Goal: Transaction & Acquisition: Purchase product/service

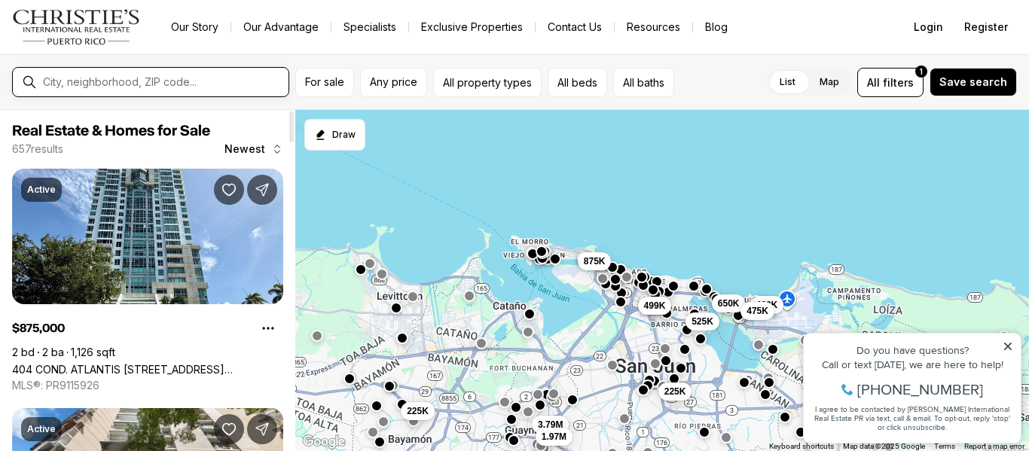
click at [230, 83] on input "text" at bounding box center [162, 82] width 239 height 14
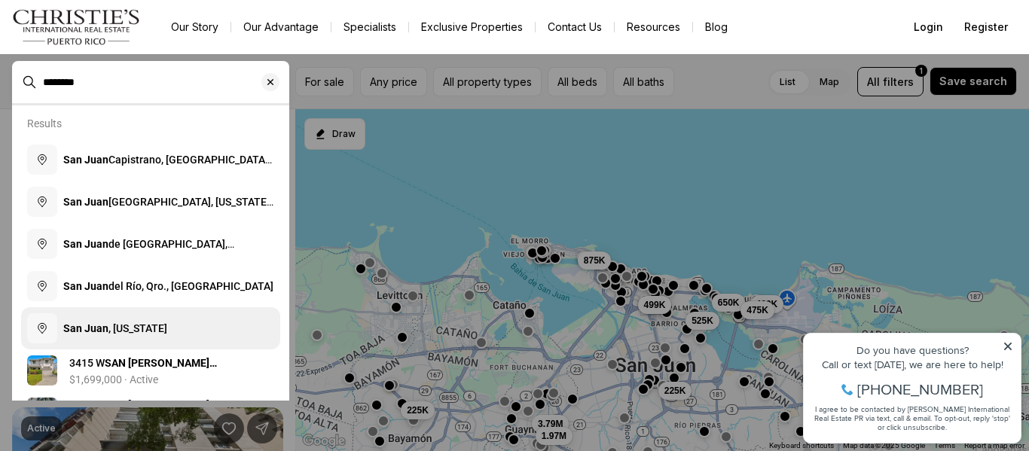
type input "********"
click at [165, 328] on span "San Juan , Puerto Rico" at bounding box center [115, 328] width 104 height 12
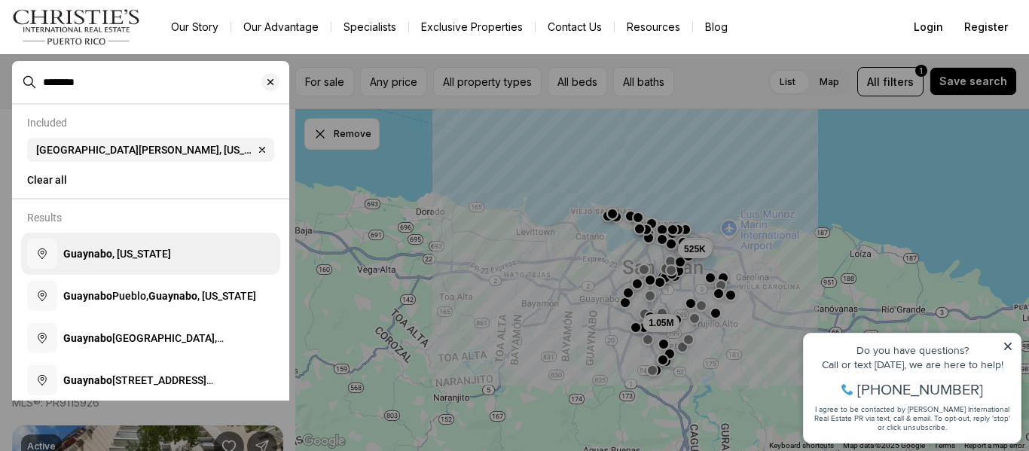
type input "********"
click at [154, 260] on span "Guaynabo , [US_STATE]" at bounding box center [117, 254] width 108 height 12
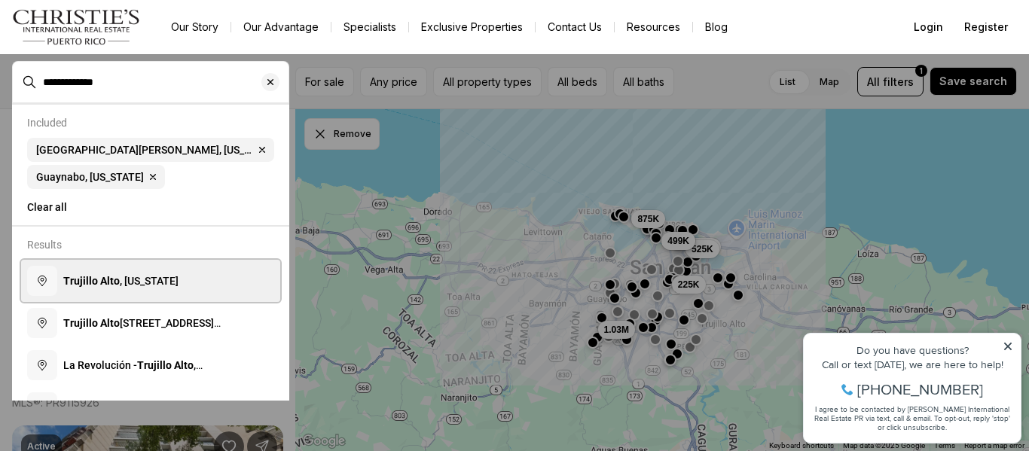
click at [145, 287] on span "Trujillo Alto , Puerto Rico" at bounding box center [120, 281] width 115 height 12
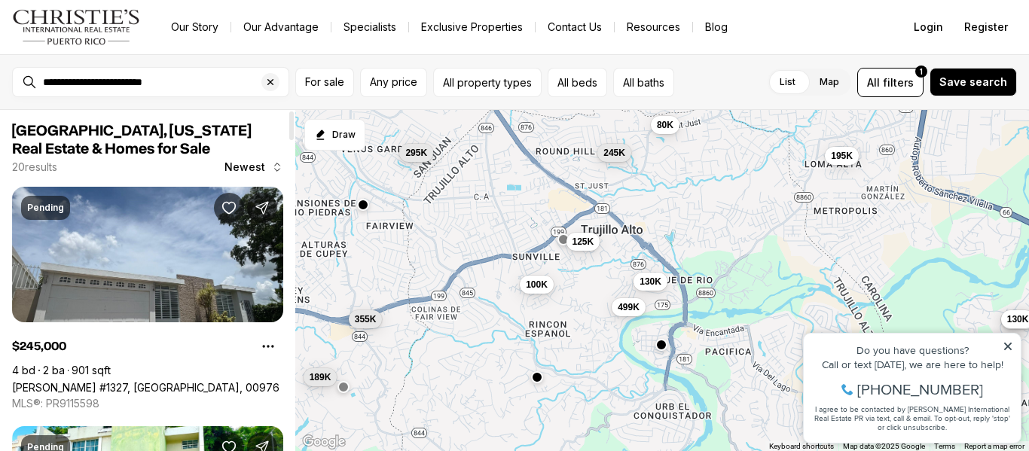
click at [178, 63] on div "**********" at bounding box center [514, 82] width 1029 height 56
click at [169, 81] on input "**********" at bounding box center [162, 82] width 239 height 14
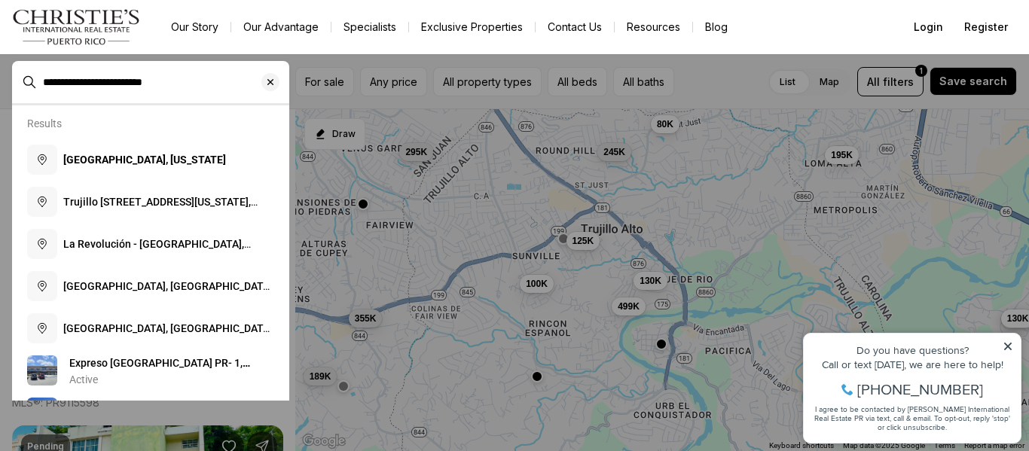
click at [172, 74] on div "**********" at bounding box center [163, 82] width 252 height 26
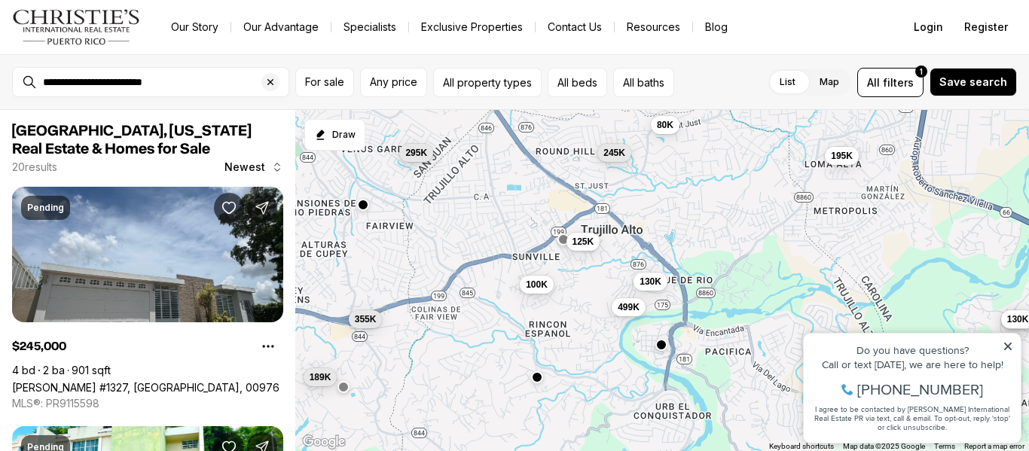
click at [801, 82] on label "List" at bounding box center [787, 82] width 40 height 27
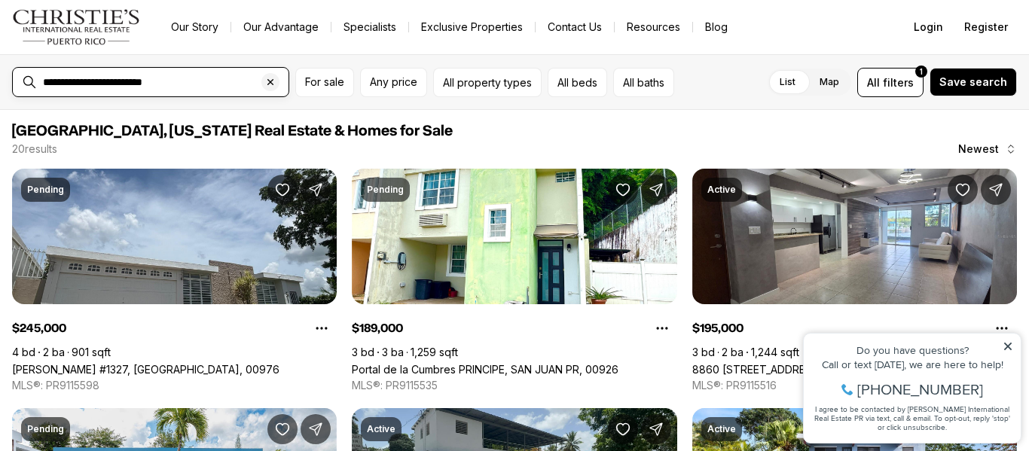
click at [198, 87] on input "**********" at bounding box center [162, 82] width 239 height 14
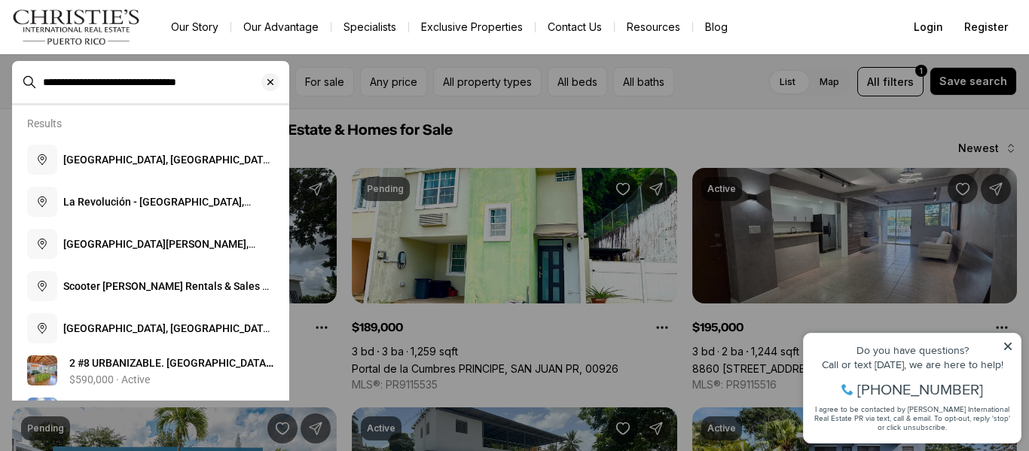
drag, startPoint x: 220, startPoint y: 78, endPoint x: 166, endPoint y: 71, distance: 54.6
click at [166, 71] on div "**********" at bounding box center [163, 82] width 252 height 26
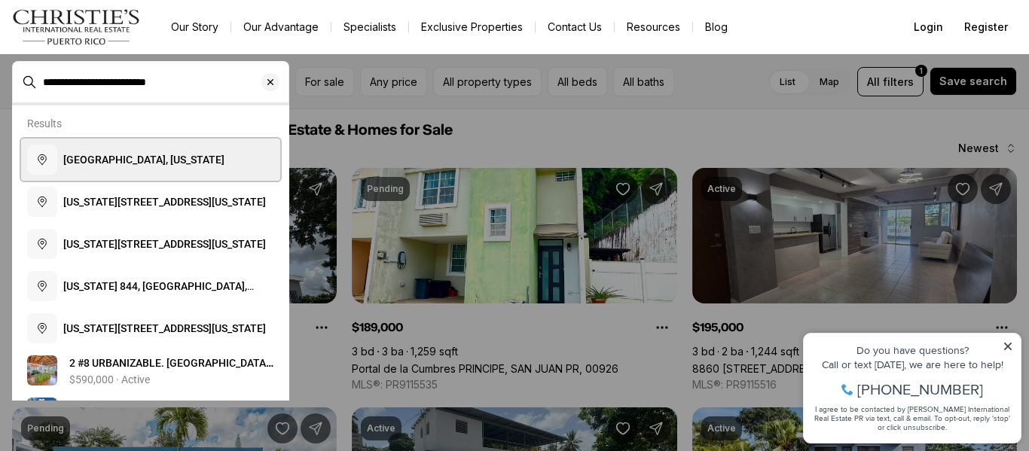
click at [178, 160] on span "Trujillo Alto, Puerto Rico" at bounding box center [143, 160] width 161 height 12
type input "**********"
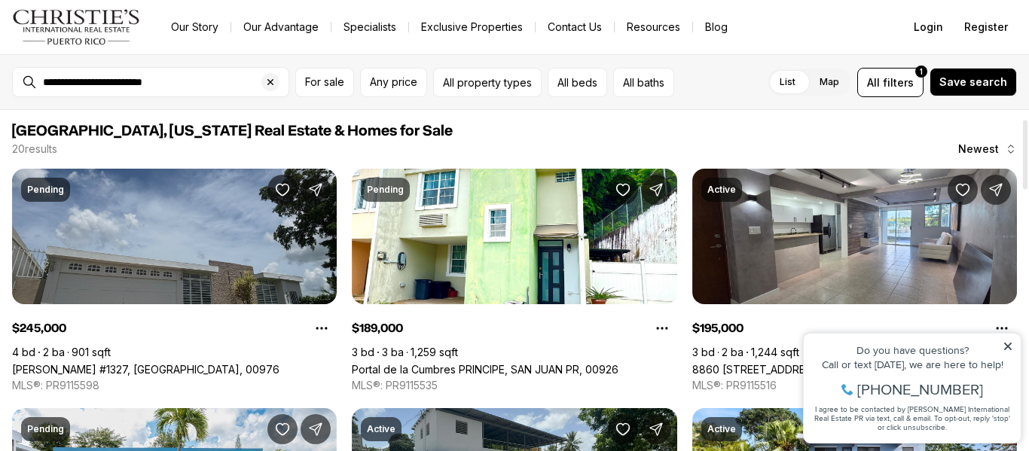
scroll to position [75, 0]
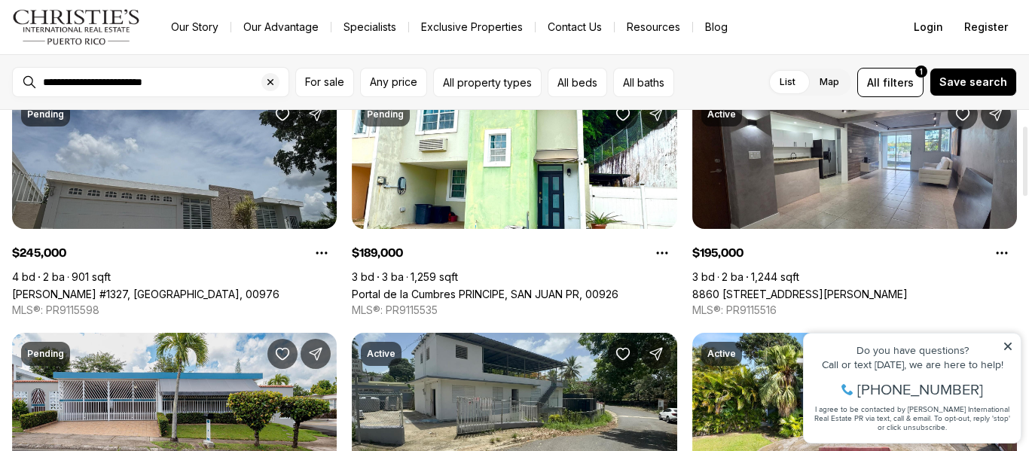
click at [205, 288] on link "Camelia CAMELIA #1327, TRUJILLO ALTO PR, 00976" at bounding box center [145, 294] width 267 height 13
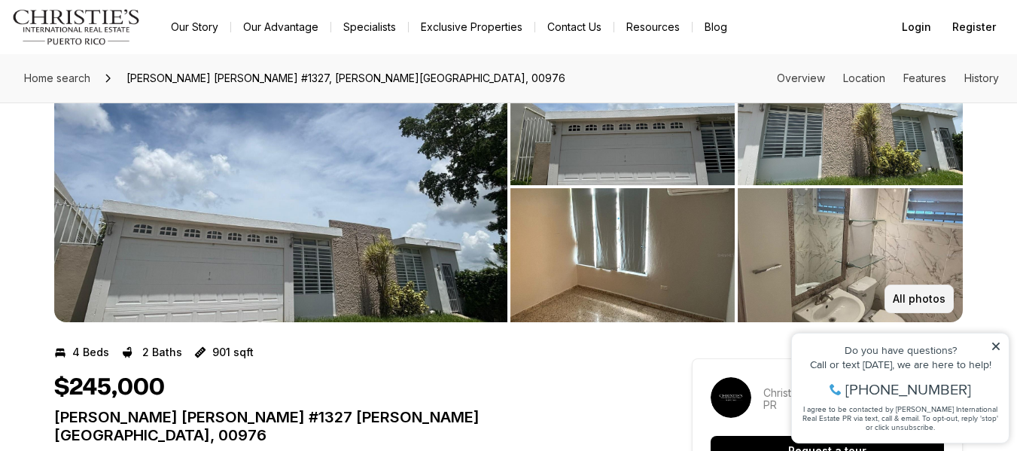
click at [944, 310] on button "All photos" at bounding box center [919, 299] width 69 height 29
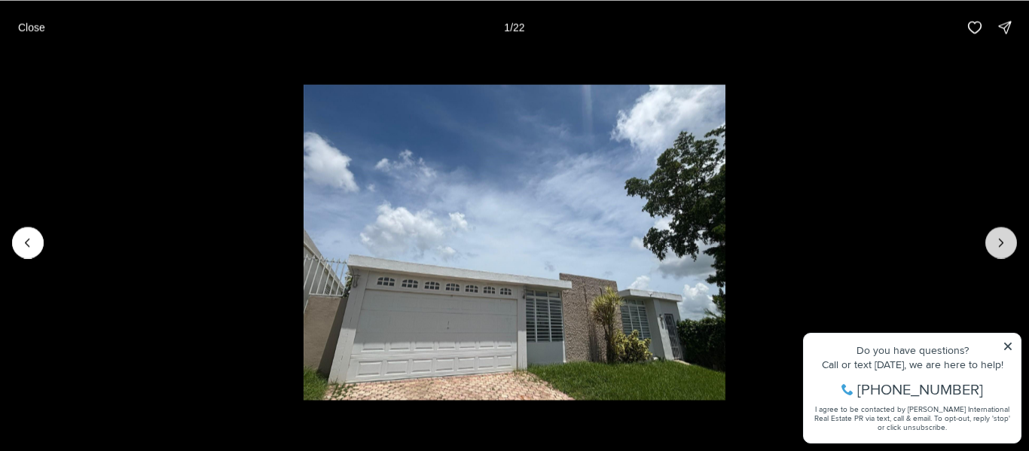
click at [1002, 245] on icon "Next slide" at bounding box center [1000, 242] width 15 height 15
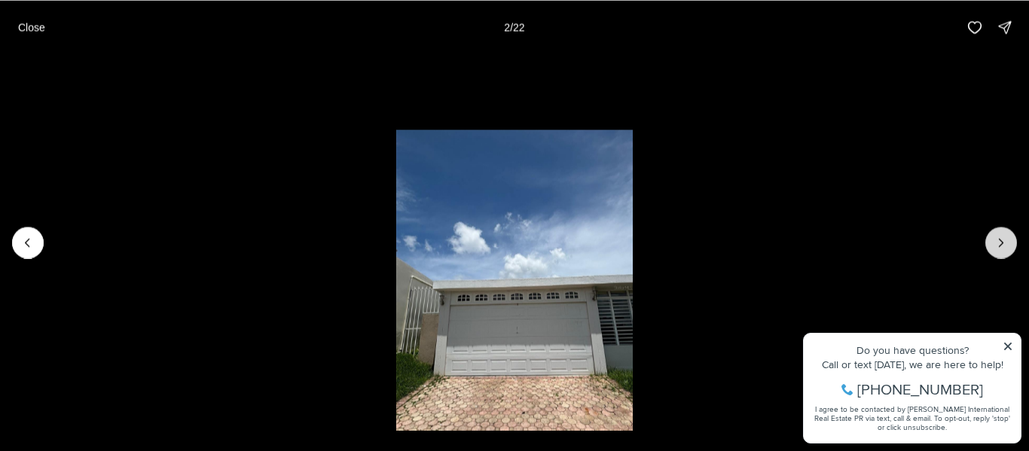
click at [1002, 245] on icon "Next slide" at bounding box center [1000, 242] width 15 height 15
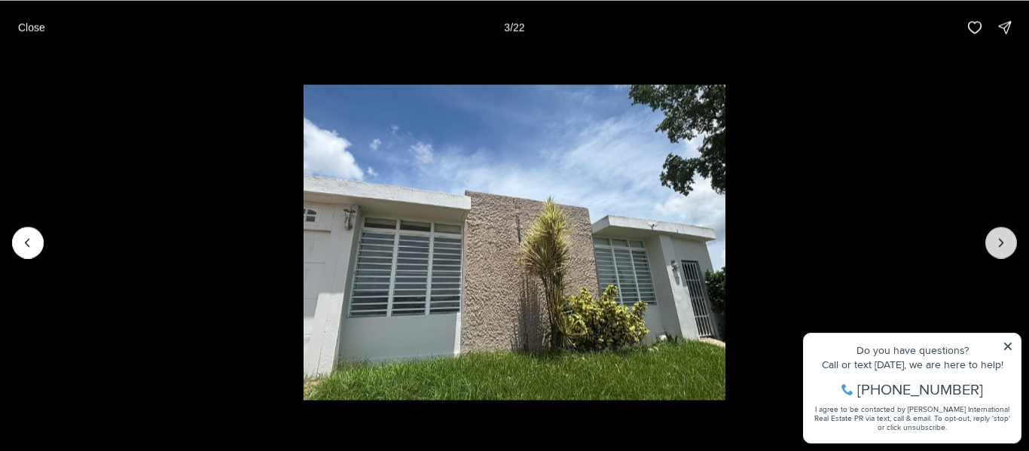
click at [1002, 245] on icon "Next slide" at bounding box center [1000, 242] width 15 height 15
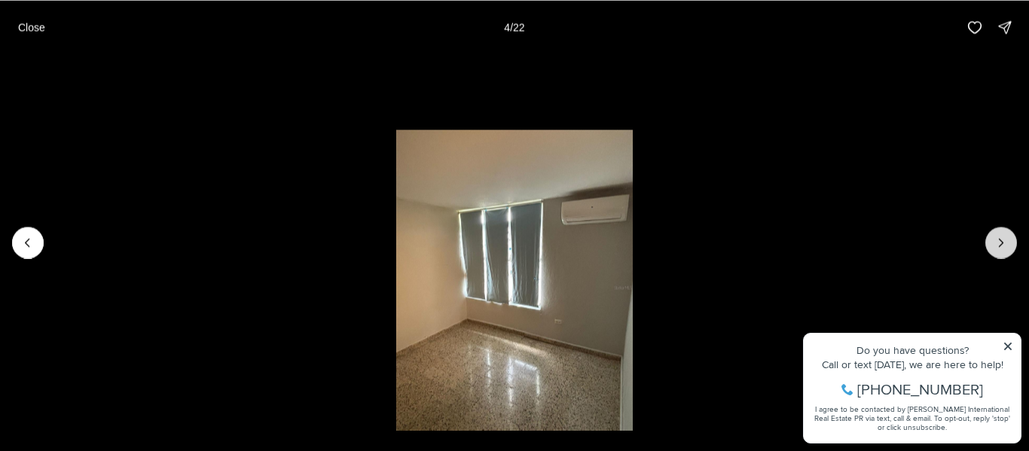
click at [1002, 245] on icon "Next slide" at bounding box center [1000, 242] width 15 height 15
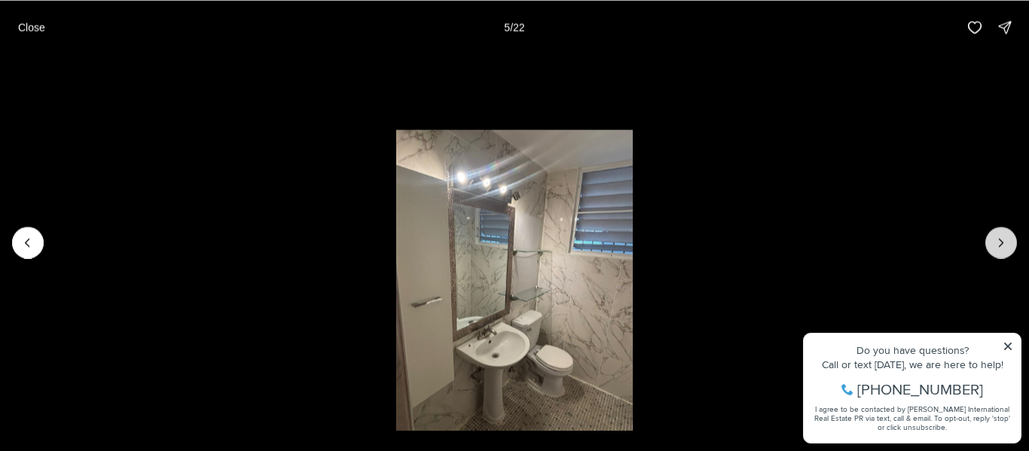
click at [1002, 245] on icon "Next slide" at bounding box center [1000, 242] width 15 height 15
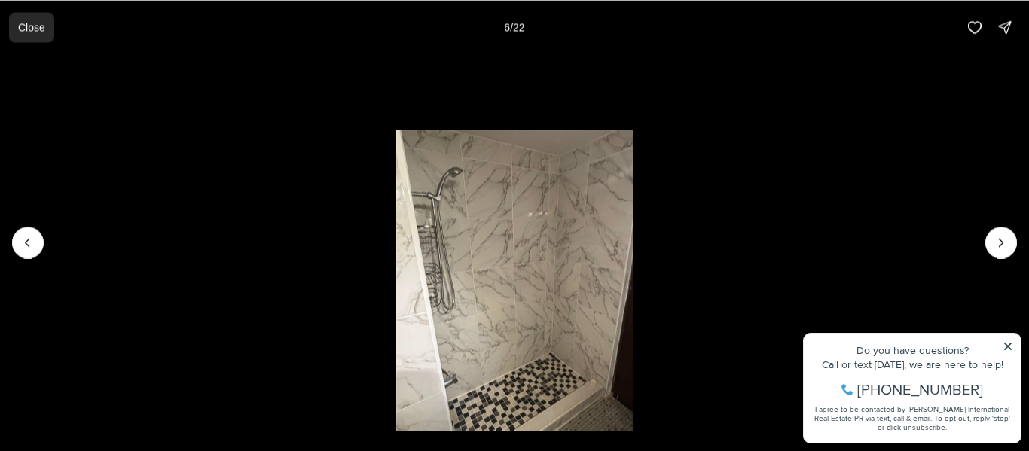
click at [20, 25] on p "Close" at bounding box center [31, 27] width 27 height 12
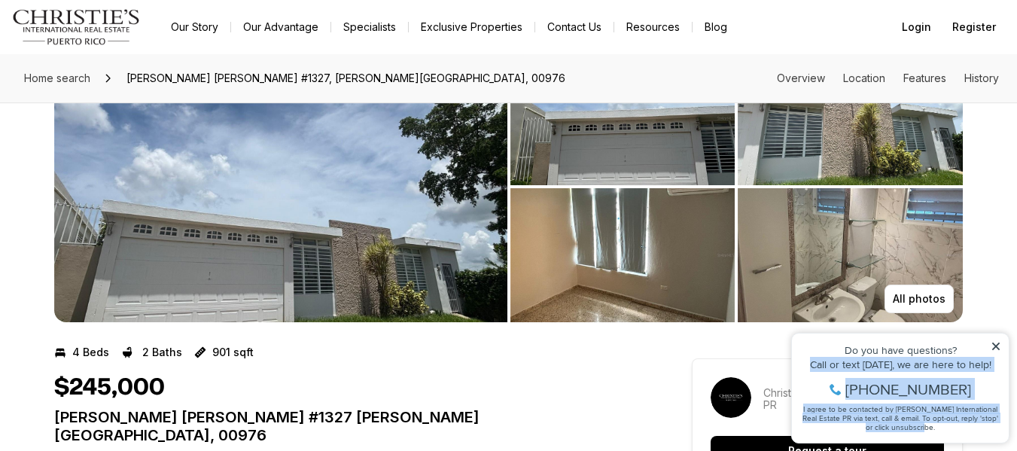
click at [999, 352] on div "Property added to favorites View 3 saved properties Property added to favorites…" at bounding box center [901, 388] width 218 height 111
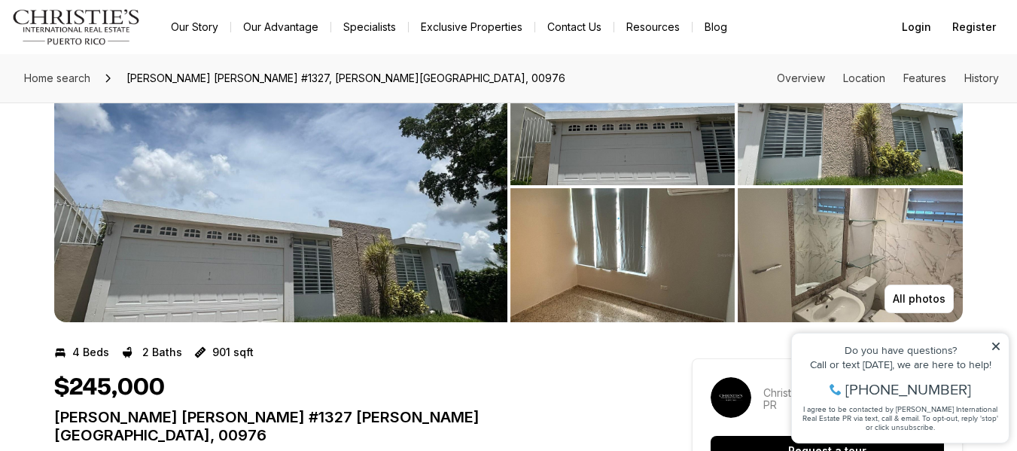
click at [1001, 343] on icon at bounding box center [996, 346] width 11 height 11
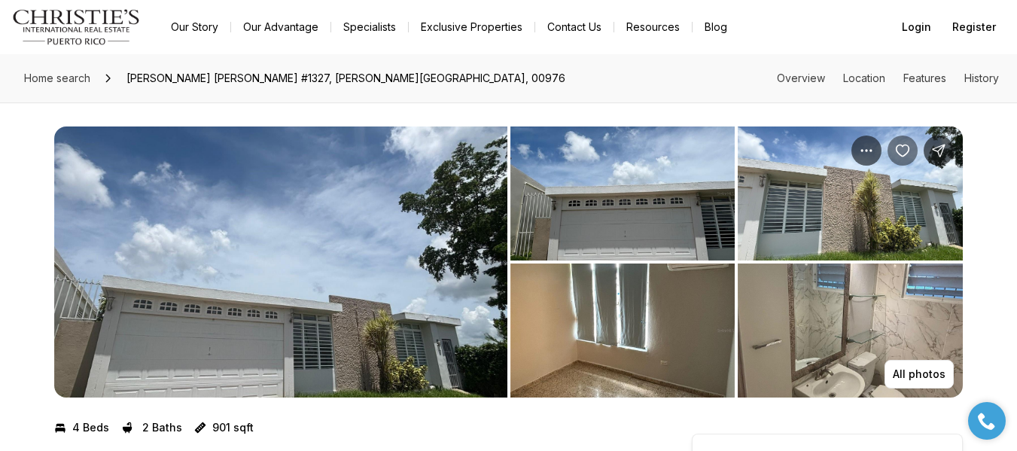
click at [911, 143] on icon "Save Property: Camelia CAMELIA #1327" at bounding box center [902, 150] width 15 height 15
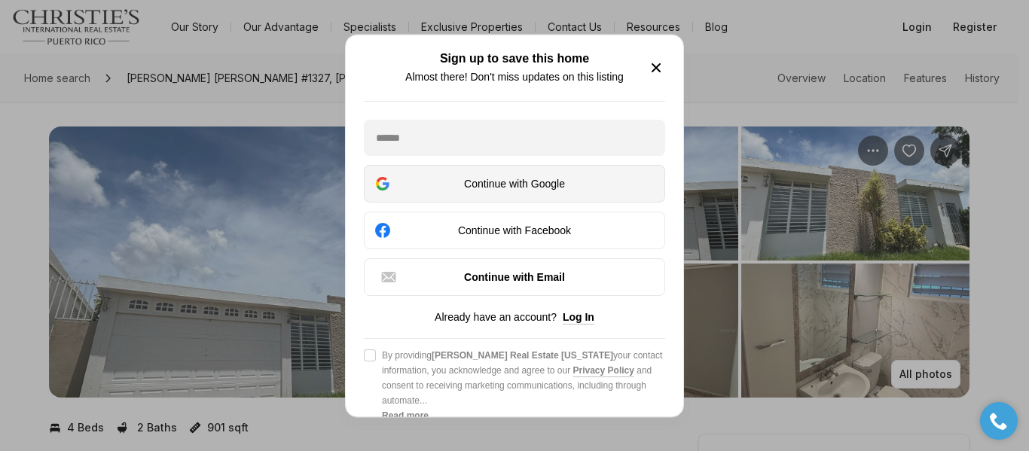
click at [509, 193] on div "Continue with Google" at bounding box center [515, 184] width 282 height 18
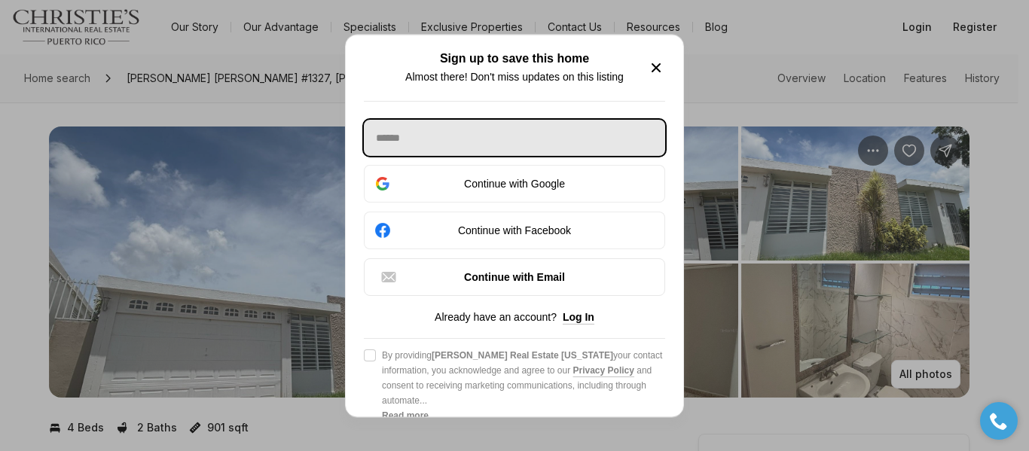
click at [506, 149] on input "text" at bounding box center [514, 138] width 301 height 36
type input "**********"
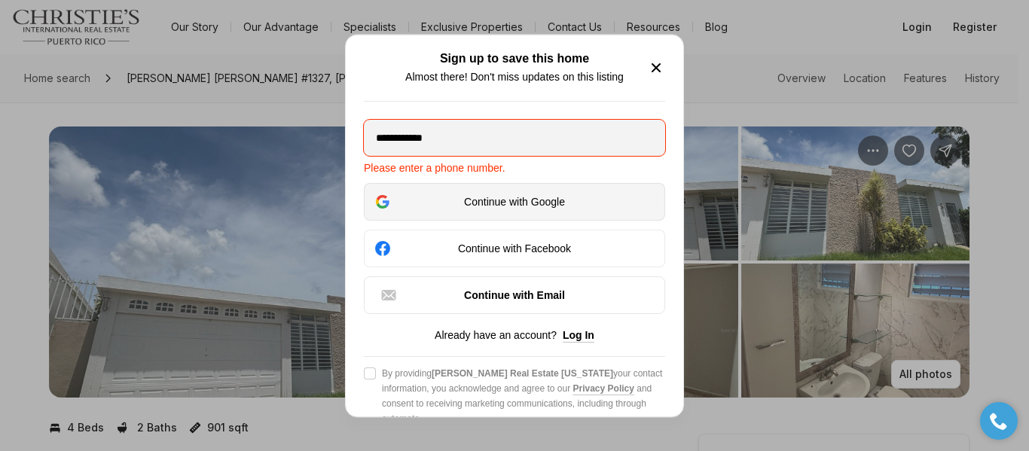
click at [511, 199] on div "Continue with Google" at bounding box center [515, 202] width 282 height 18
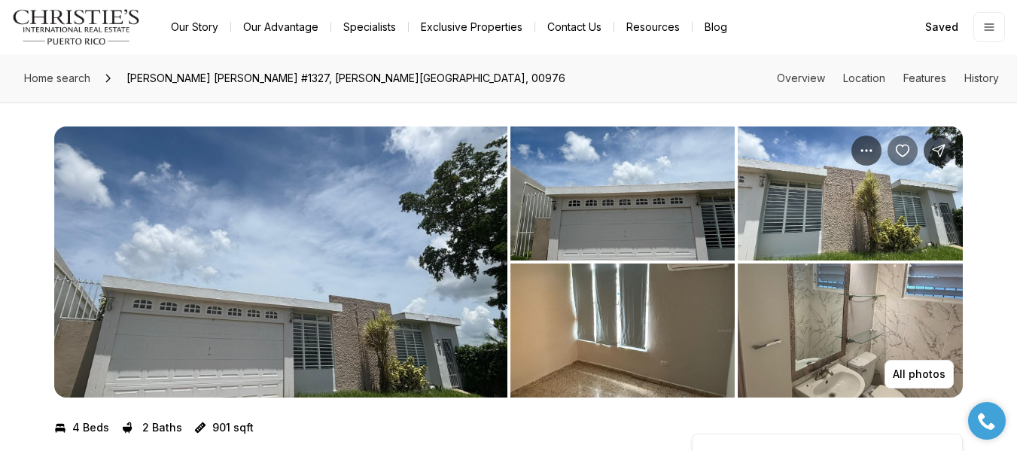
click at [904, 158] on button "Save Property: Camelia CAMELIA #1327" at bounding box center [903, 151] width 30 height 30
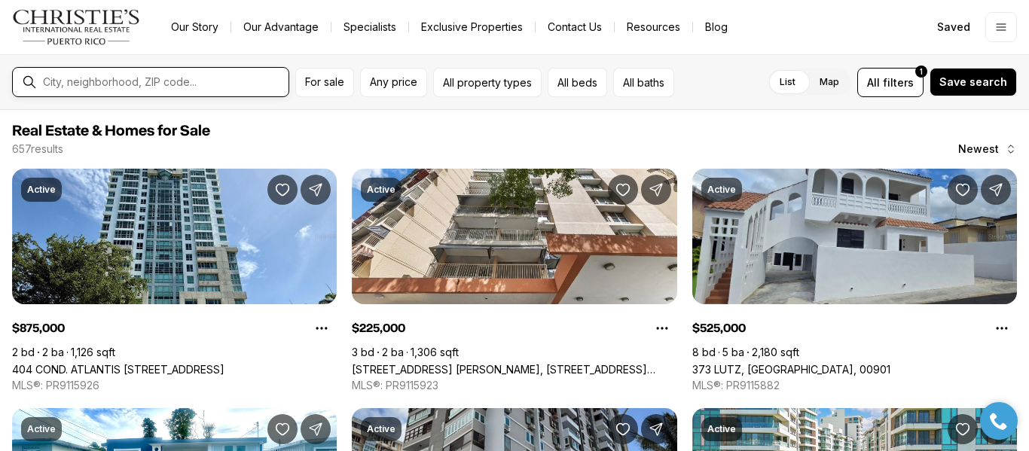
click at [249, 127] on div "For sale Any price All property types All beds All baths List Map List Map All …" at bounding box center [514, 252] width 1029 height 397
type input "**********"
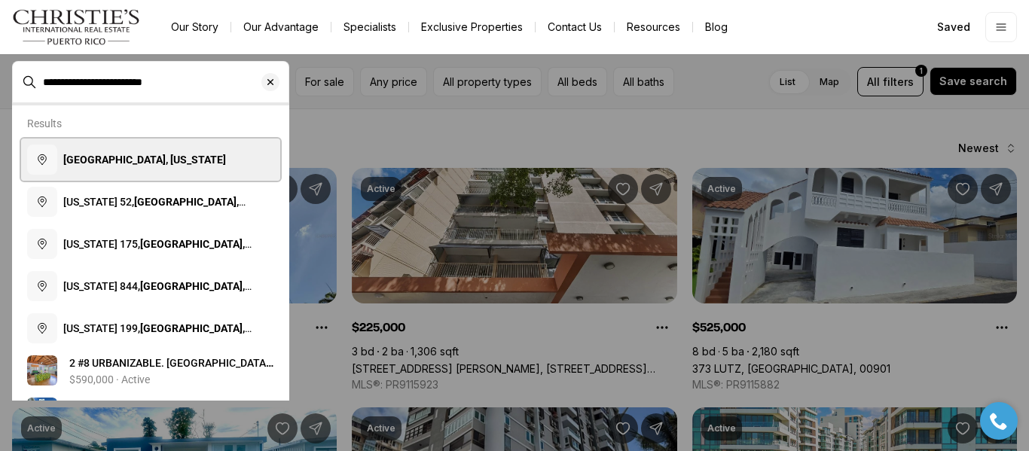
click at [167, 161] on b "Trujillo Alto, Puerto Rico" at bounding box center [144, 160] width 163 height 12
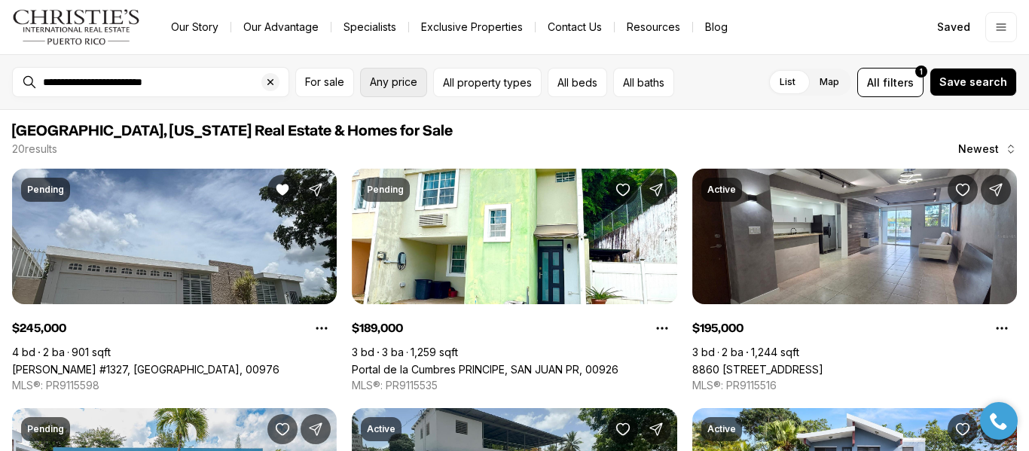
click at [401, 89] on button "Any price" at bounding box center [393, 82] width 67 height 29
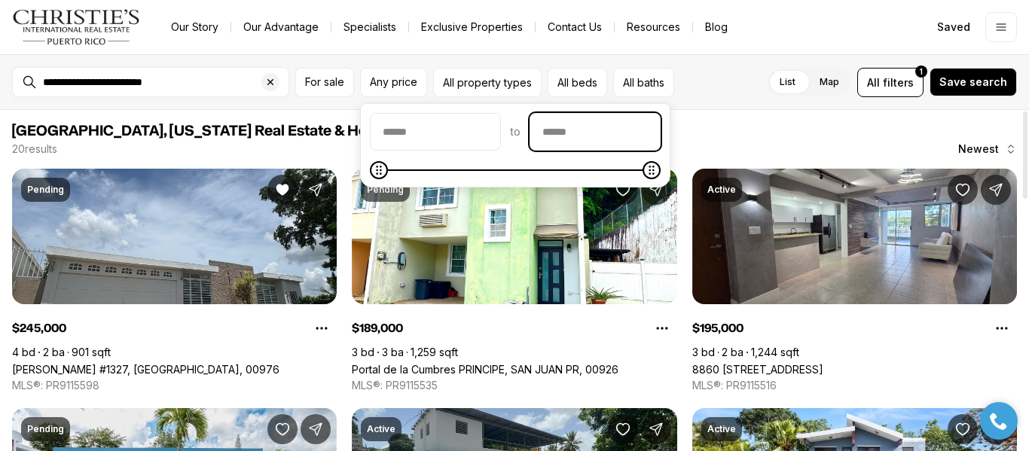
click at [639, 144] on input "priceMax" at bounding box center [595, 132] width 130 height 36
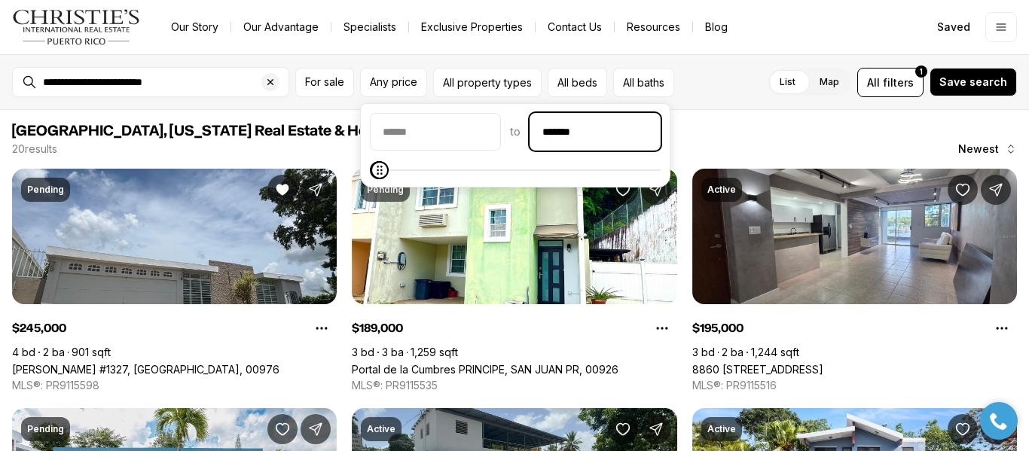
type input "********"
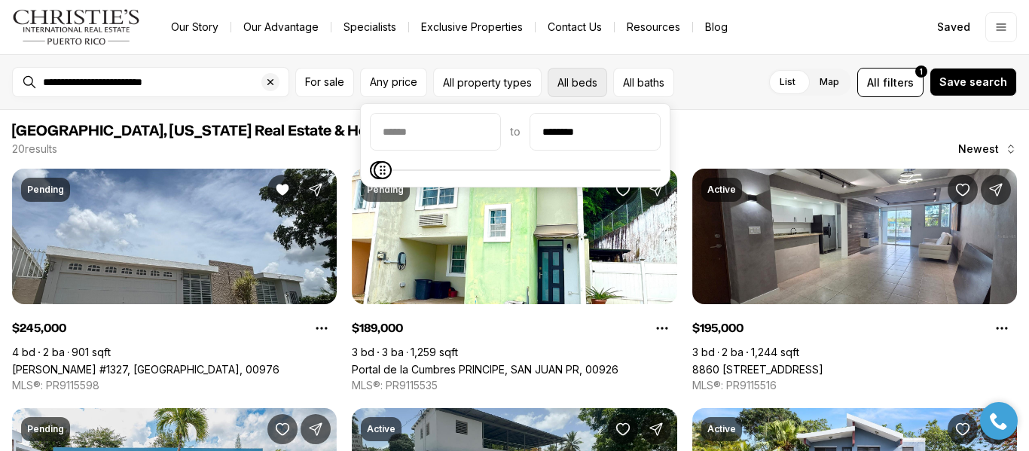
click at [581, 85] on button "All beds" at bounding box center [577, 82] width 59 height 29
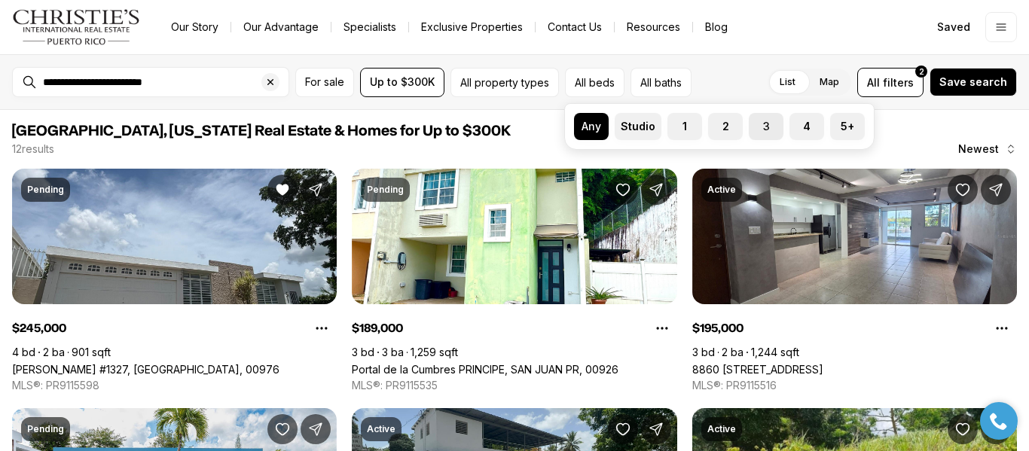
click at [773, 131] on label "3" at bounding box center [766, 126] width 35 height 27
click at [764, 128] on button "3" at bounding box center [756, 120] width 15 height 15
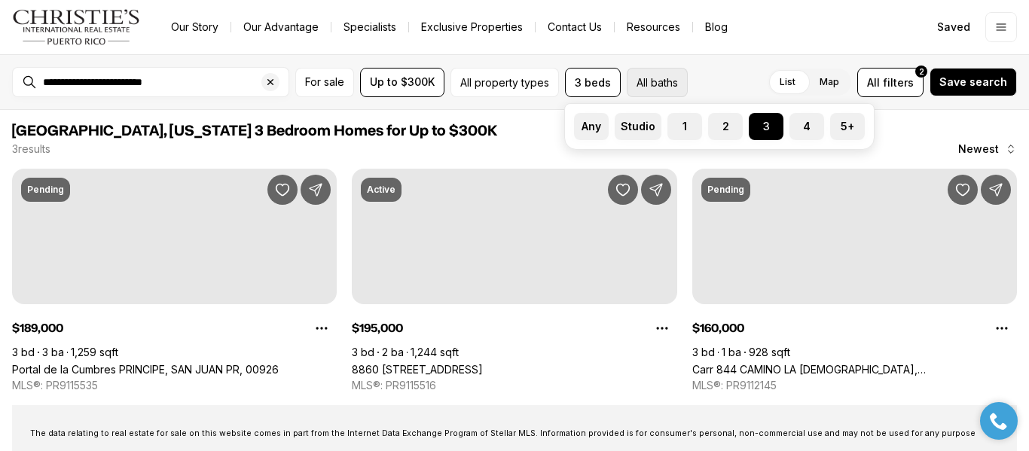
click at [658, 78] on button "All baths" at bounding box center [657, 82] width 61 height 29
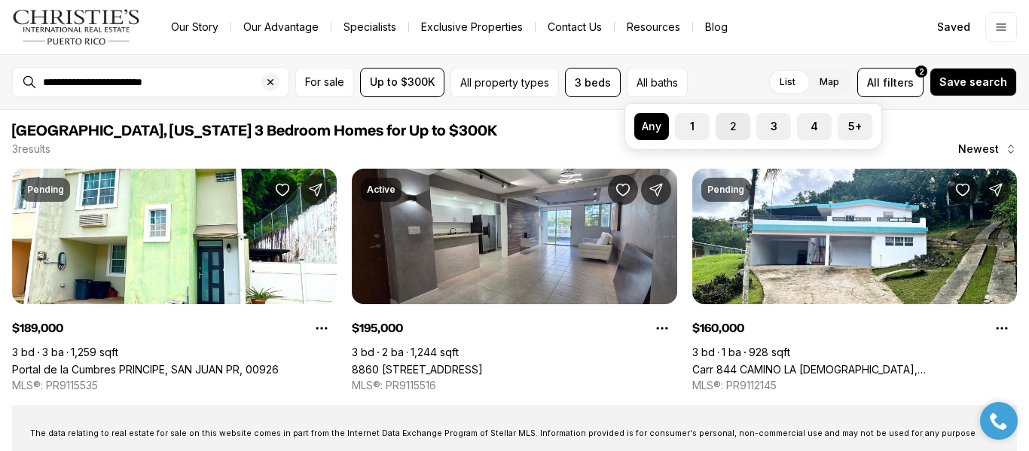
click at [737, 135] on label "2" at bounding box center [732, 126] width 35 height 27
click at [731, 128] on button "2" at bounding box center [722, 120] width 15 height 15
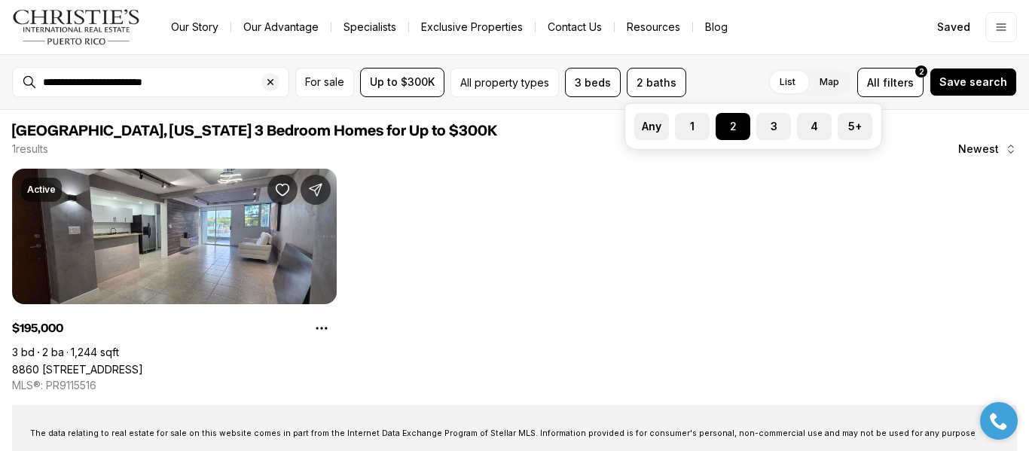
click at [752, 64] on div "**********" at bounding box center [514, 82] width 1029 height 56
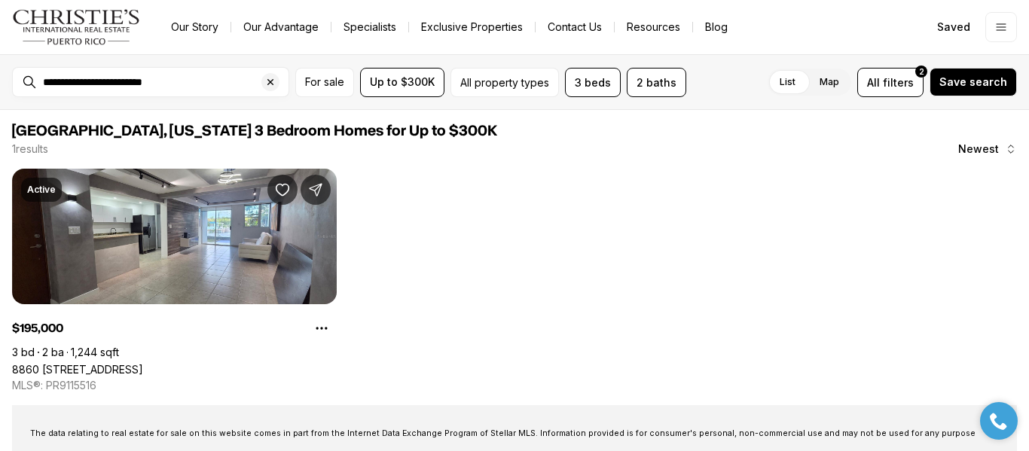
click at [807, 79] on label "List" at bounding box center [787, 82] width 40 height 27
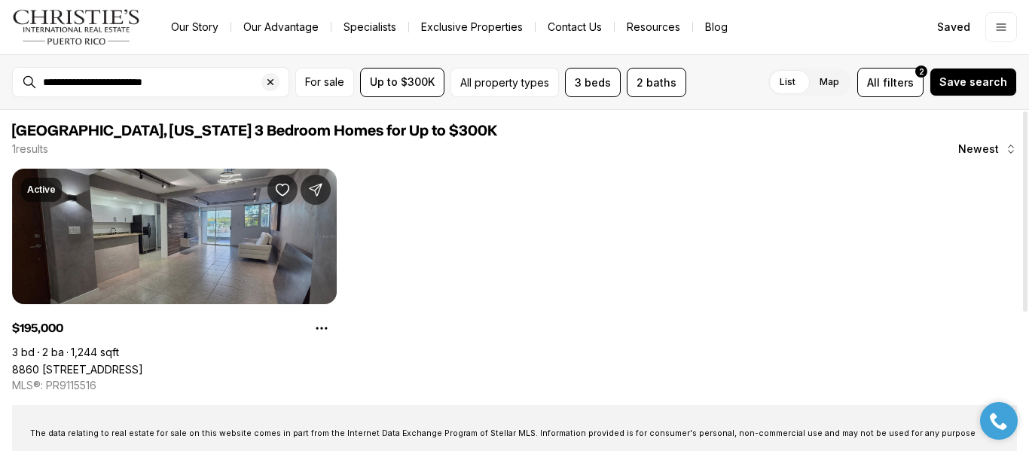
click at [143, 363] on link "8860 [STREET_ADDRESS]" at bounding box center [77, 369] width 131 height 13
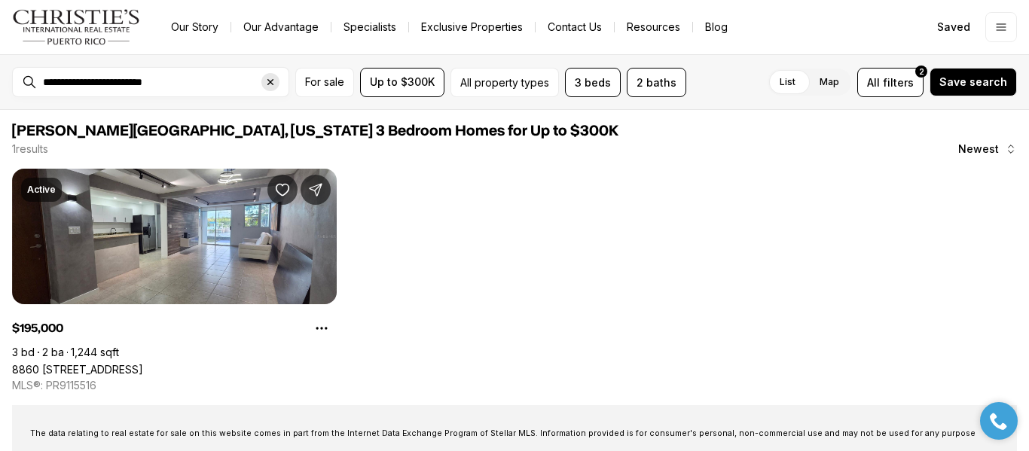
click at [273, 81] on icon "Clear search input" at bounding box center [270, 82] width 12 height 12
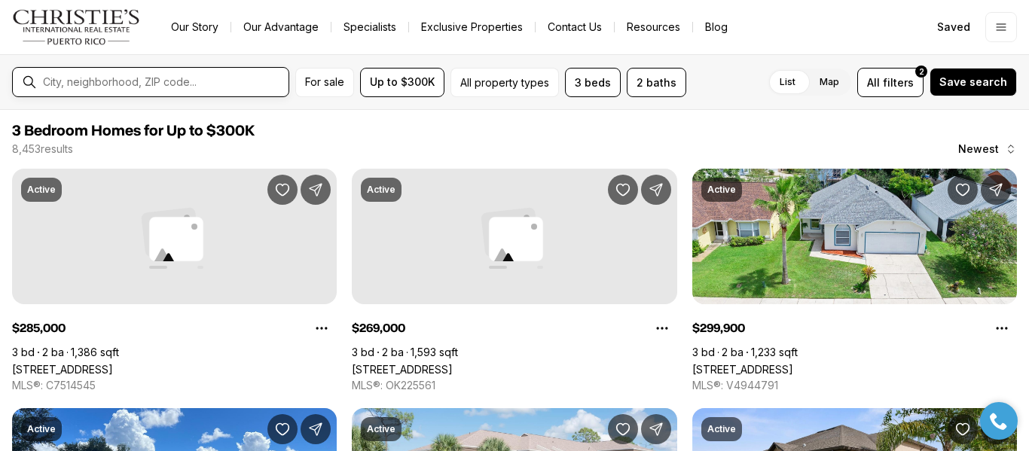
click at [200, 80] on input "text" at bounding box center [162, 82] width 239 height 14
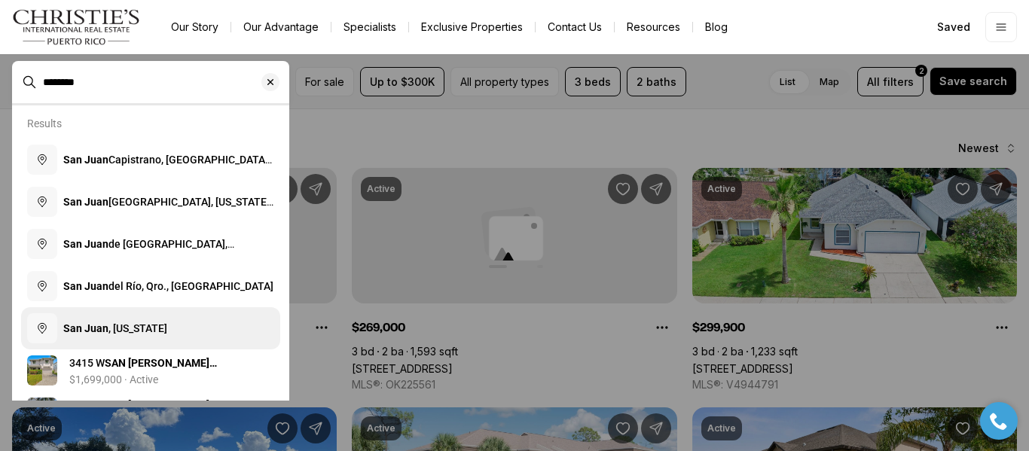
type input "********"
click at [120, 330] on span "San Juan , Puerto Rico" at bounding box center [115, 328] width 104 height 12
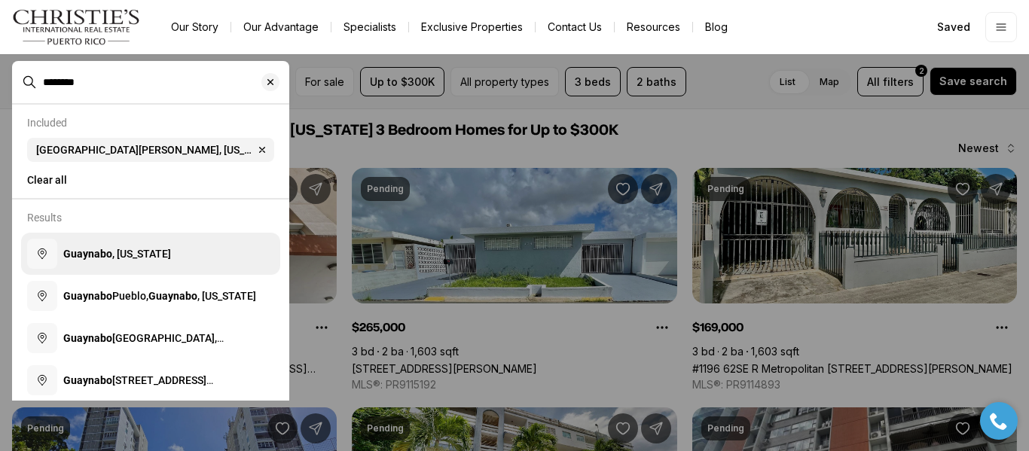
type input "********"
click at [106, 260] on b "Guaynabo" at bounding box center [87, 254] width 49 height 12
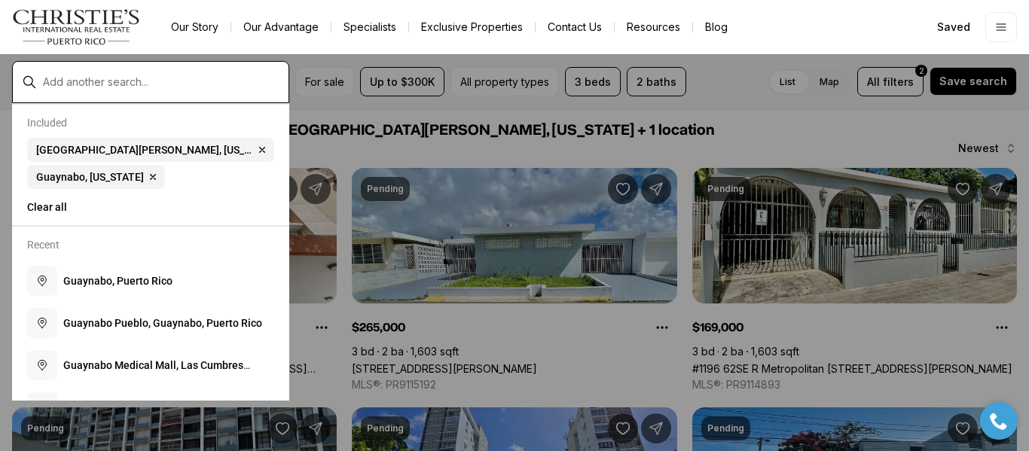
click at [101, 80] on input "text" at bounding box center [162, 82] width 239 height 14
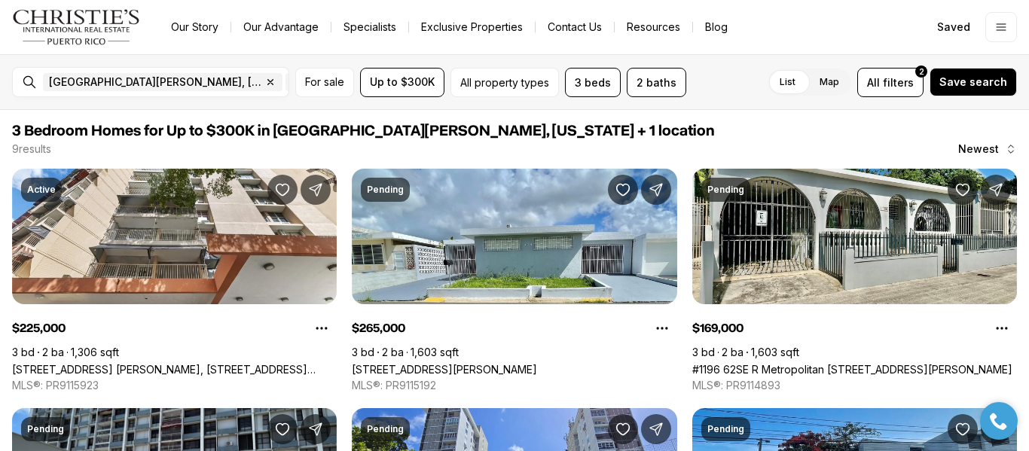
click at [80, 70] on div "San Juan, Puerto Rico Remove San Juan, Puerto Rico 1+ Guaynabo, Puerto Rico Rem…" at bounding box center [514, 82] width 1029 height 56
click at [313, 87] on input "text" at bounding box center [366, 82] width 107 height 18
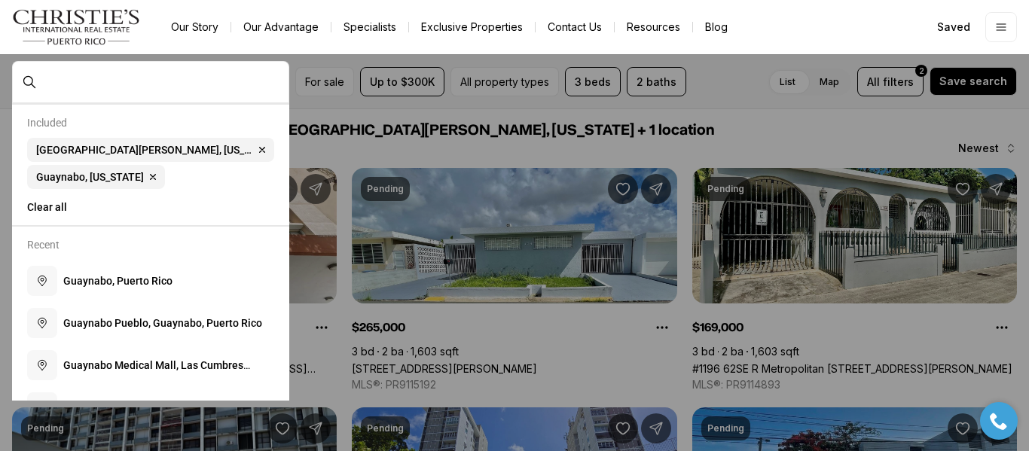
click at [88, 72] on div at bounding box center [163, 82] width 252 height 26
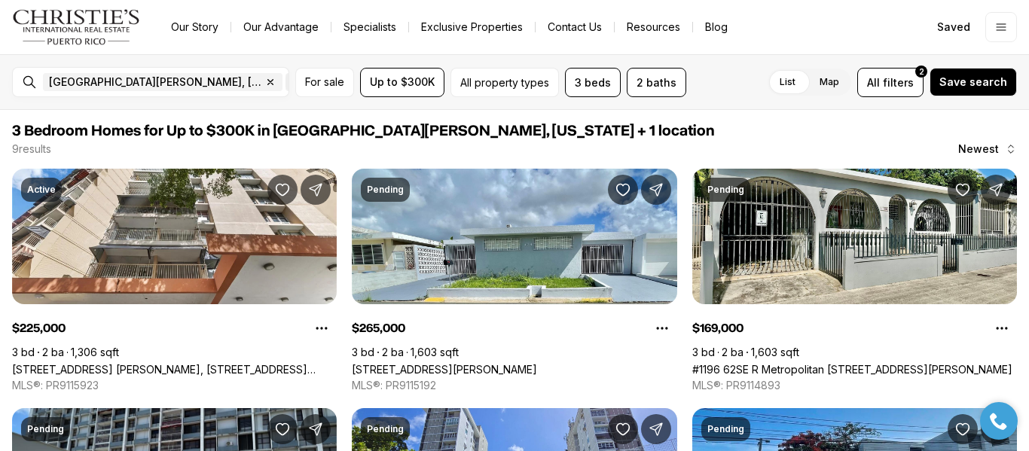
click at [285, 90] on span "Guaynabo, Puerto Rico Remove Guaynabo, Puerto Rico" at bounding box center [359, 82] width 148 height 18
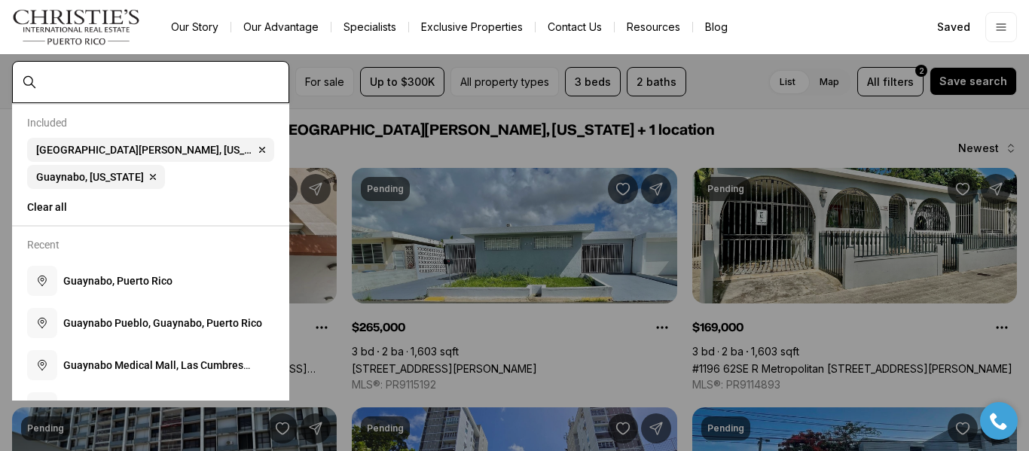
click at [53, 81] on input "text" at bounding box center [162, 82] width 239 height 14
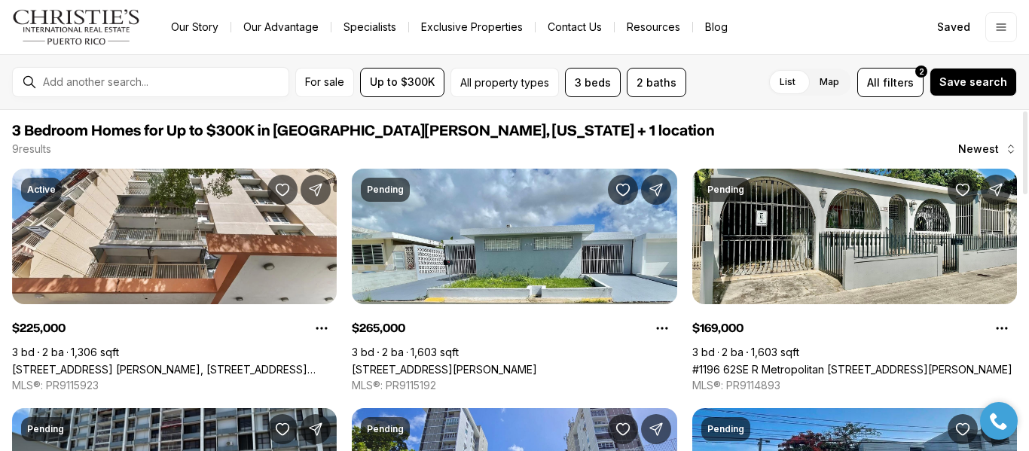
click at [740, 102] on div "For sale Up to $300K All property types 3 beds 2 baths List Map List Map All fi…" at bounding box center [514, 82] width 1029 height 56
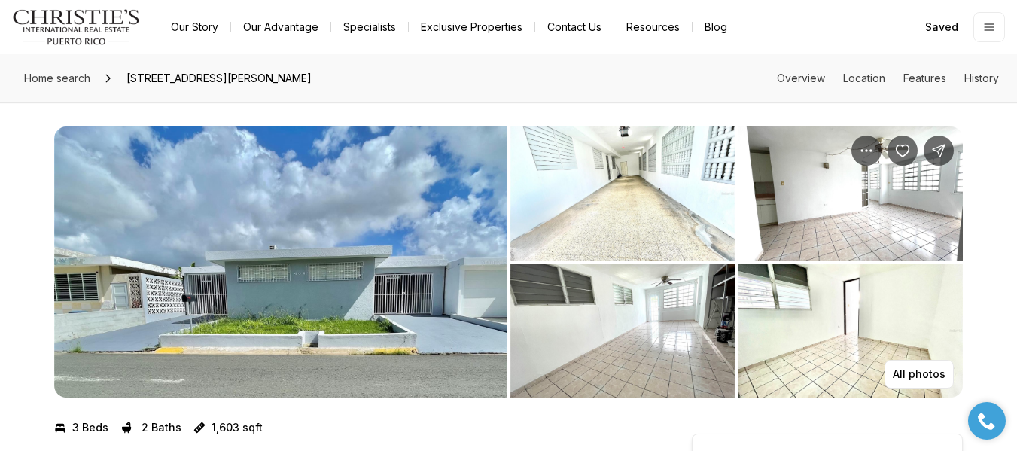
click at [384, 250] on img "View image gallery" at bounding box center [280, 262] width 453 height 271
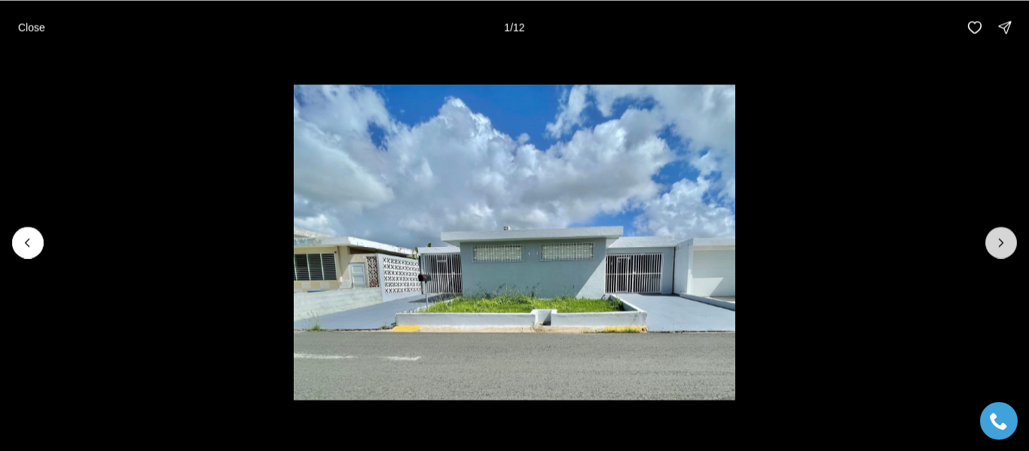
click at [1002, 252] on button "Next slide" at bounding box center [1001, 243] width 32 height 32
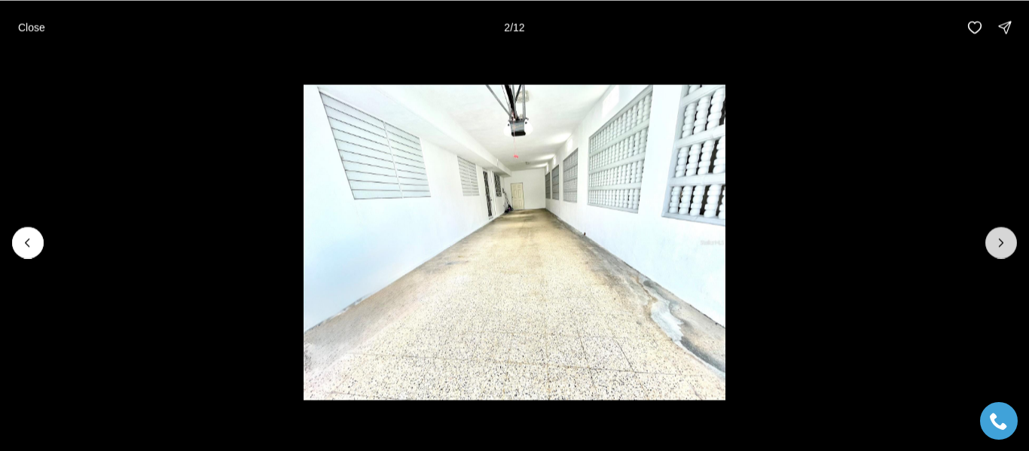
click at [1002, 252] on button "Next slide" at bounding box center [1001, 243] width 32 height 32
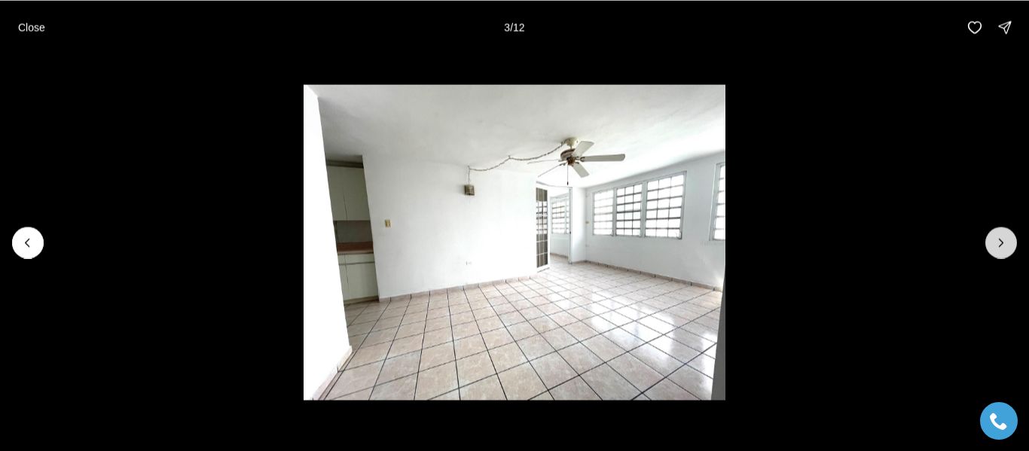
click at [1002, 252] on button "Next slide" at bounding box center [1001, 243] width 32 height 32
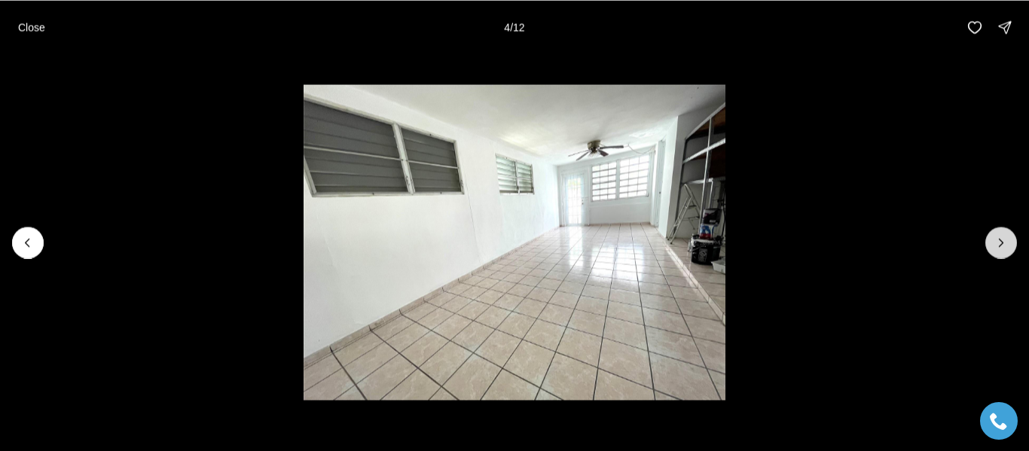
click at [1002, 252] on button "Next slide" at bounding box center [1001, 243] width 32 height 32
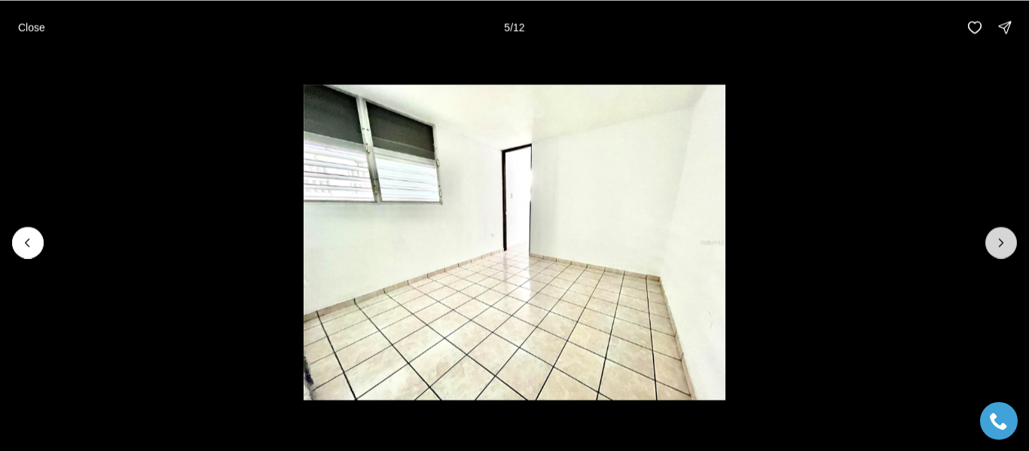
click at [1002, 252] on button "Next slide" at bounding box center [1001, 243] width 32 height 32
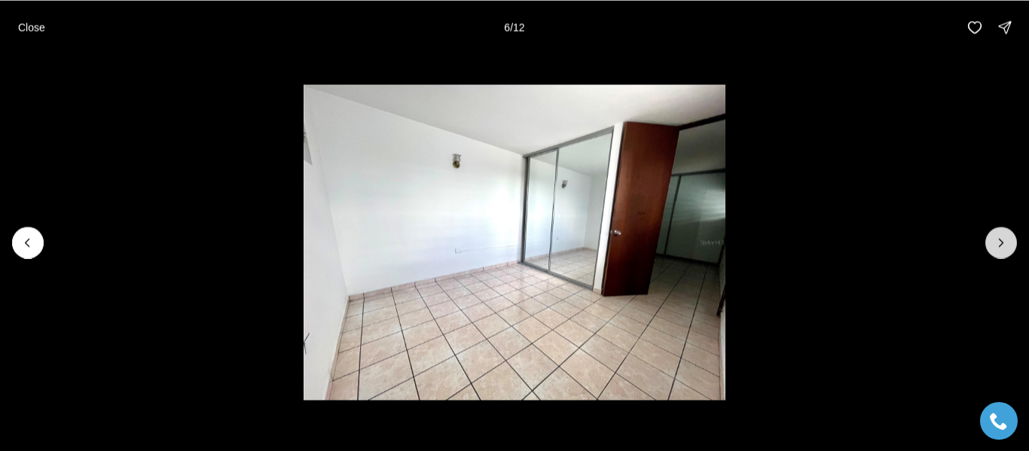
click at [1002, 252] on button "Next slide" at bounding box center [1001, 243] width 32 height 32
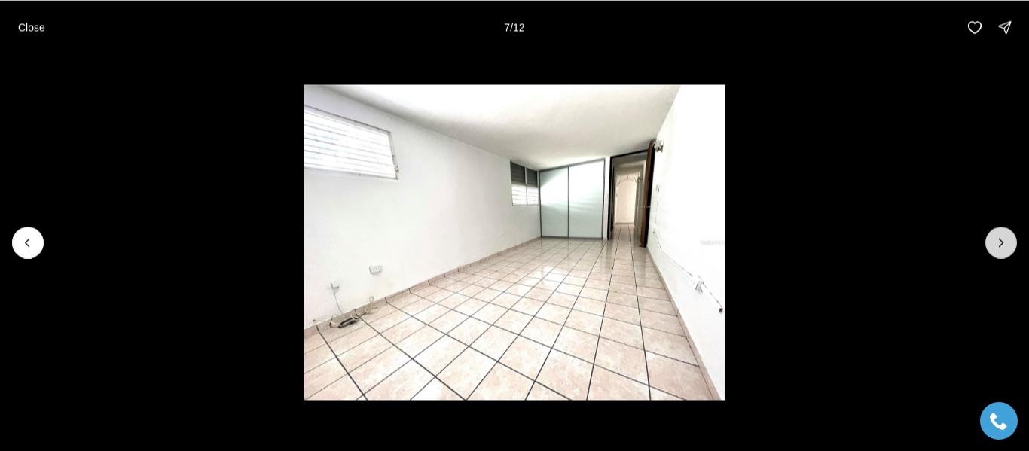
click at [1002, 252] on button "Next slide" at bounding box center [1001, 243] width 32 height 32
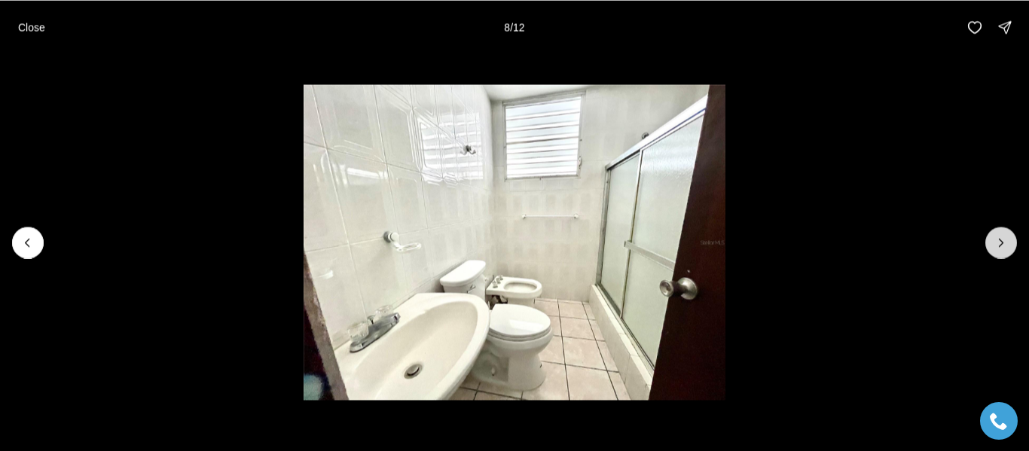
click at [1002, 252] on button "Next slide" at bounding box center [1001, 243] width 32 height 32
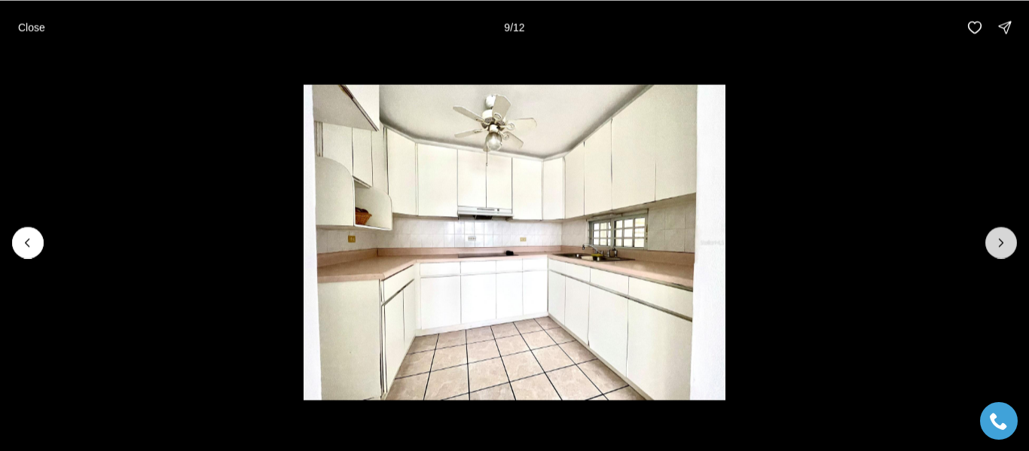
click at [1005, 239] on icon "Next slide" at bounding box center [1000, 242] width 15 height 15
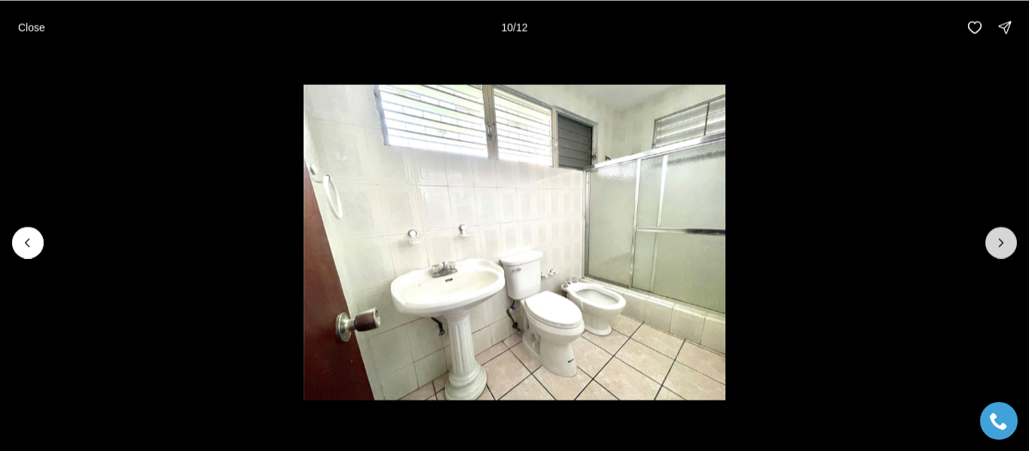
click at [1005, 239] on icon "Next slide" at bounding box center [1000, 242] width 15 height 15
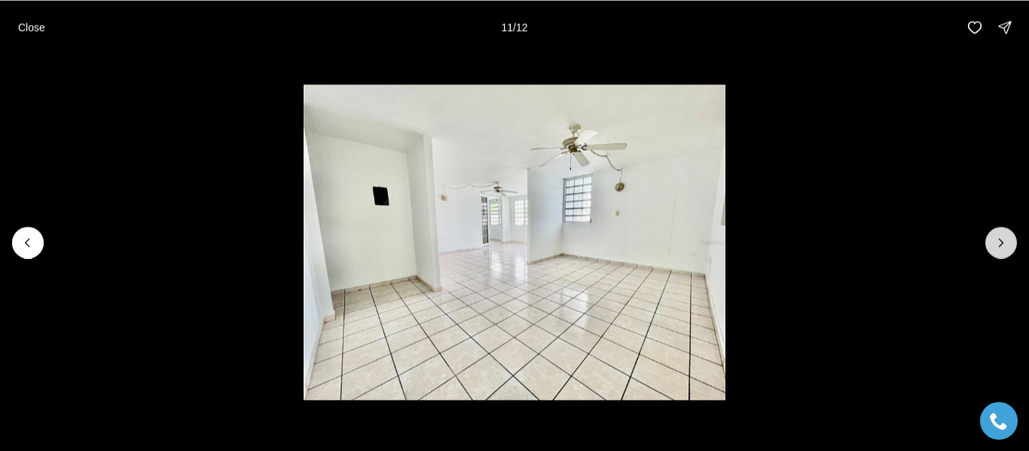
click at [1005, 239] on icon "Next slide" at bounding box center [1000, 242] width 15 height 15
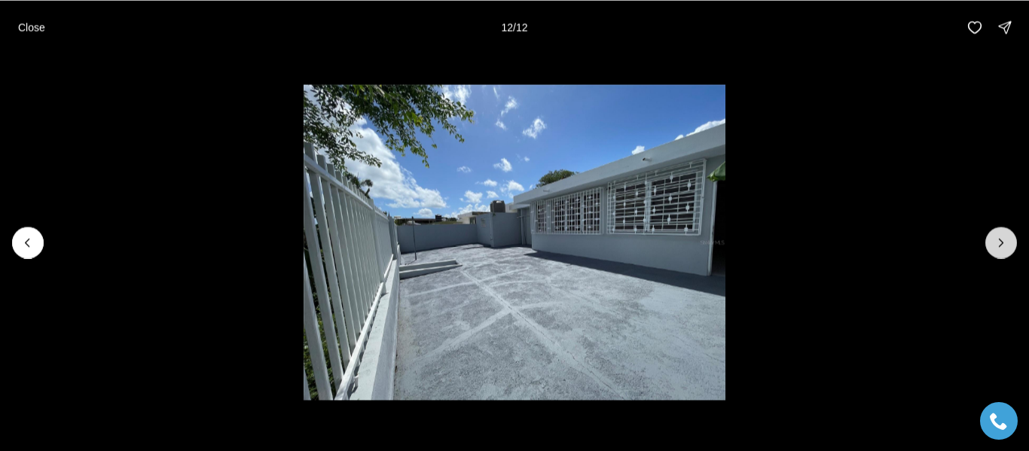
click at [1005, 239] on div at bounding box center [1001, 243] width 32 height 32
click at [1005, 241] on div at bounding box center [1001, 243] width 32 height 32
click at [46, 35] on button "Close" at bounding box center [31, 27] width 45 height 30
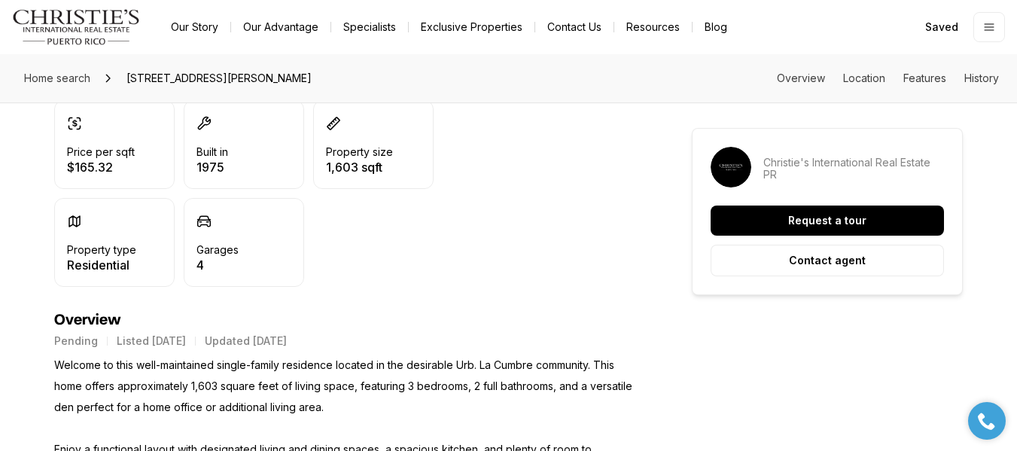
scroll to position [452, 0]
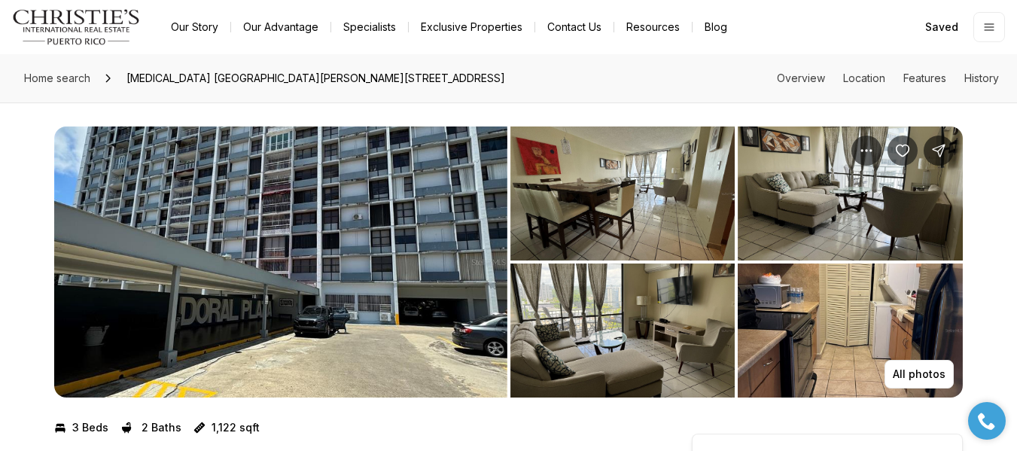
click at [315, 219] on img "View image gallery" at bounding box center [280, 262] width 453 height 271
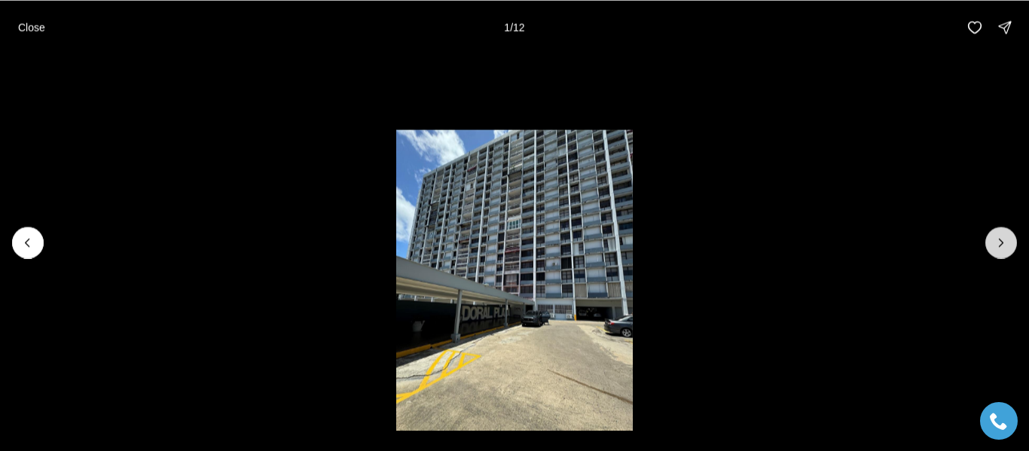
click at [1006, 231] on button "Next slide" at bounding box center [1001, 243] width 32 height 32
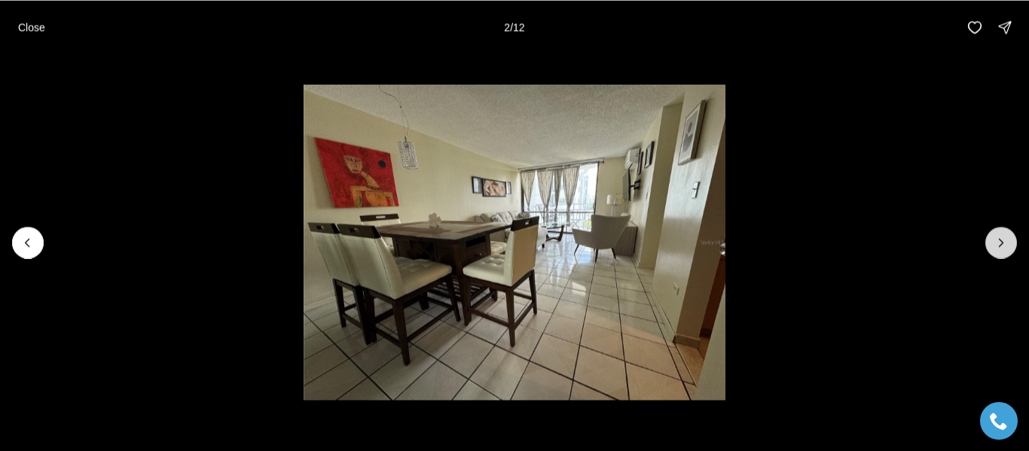
click at [1006, 231] on button "Next slide" at bounding box center [1001, 243] width 32 height 32
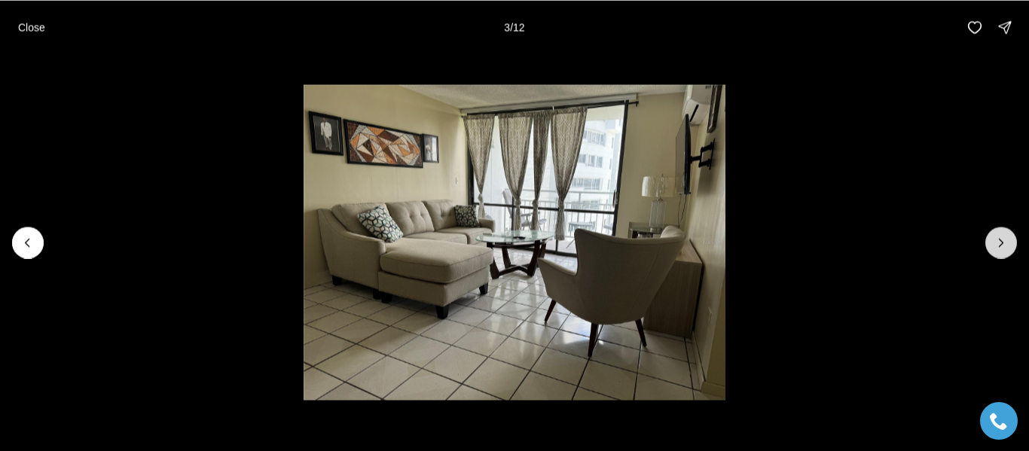
click at [1006, 231] on button "Next slide" at bounding box center [1001, 243] width 32 height 32
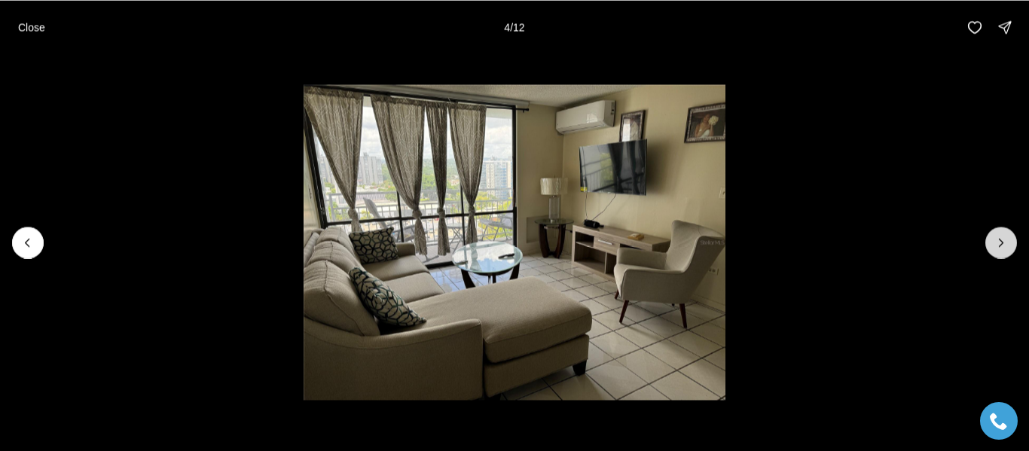
click at [1006, 231] on button "Next slide" at bounding box center [1001, 243] width 32 height 32
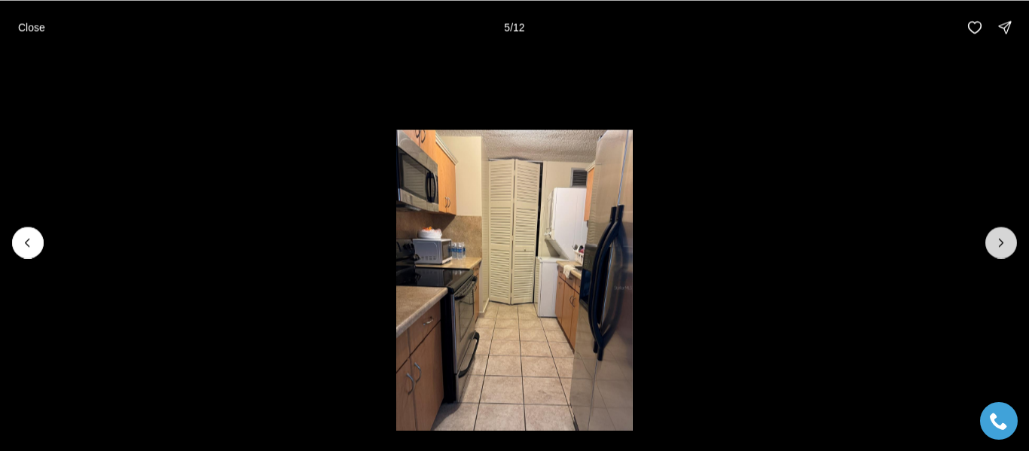
click at [1006, 231] on button "Next slide" at bounding box center [1001, 243] width 32 height 32
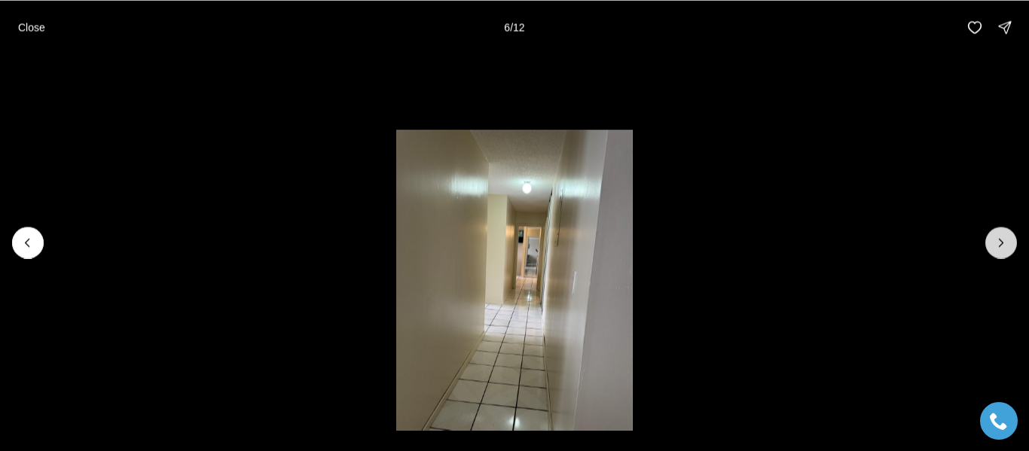
click at [1006, 231] on button "Next slide" at bounding box center [1001, 243] width 32 height 32
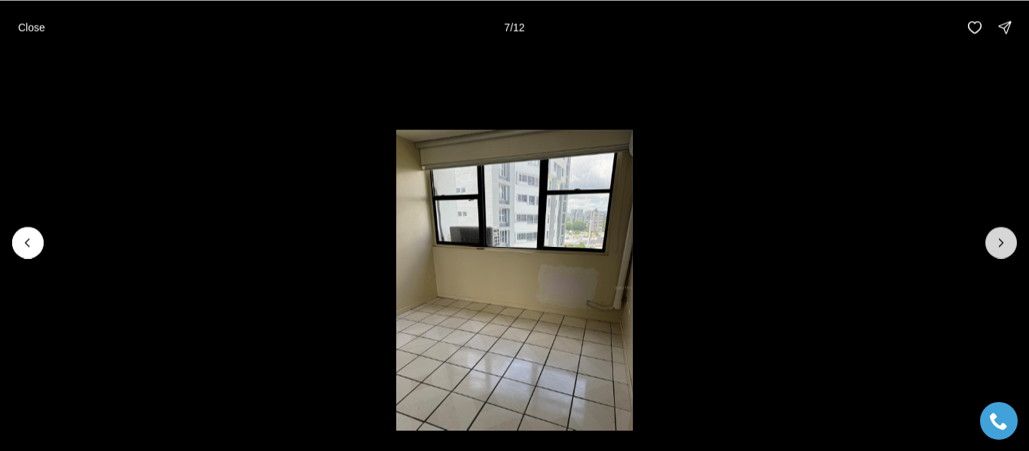
click at [1006, 231] on button "Next slide" at bounding box center [1001, 243] width 32 height 32
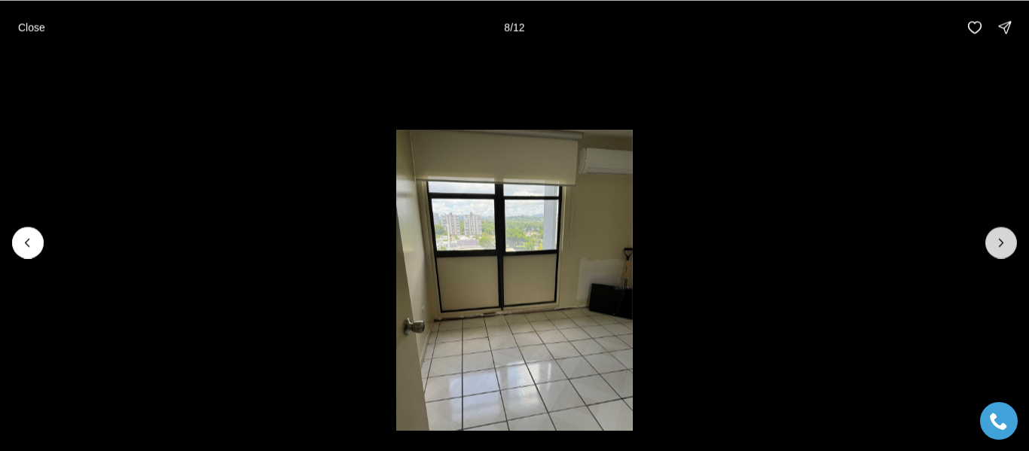
click at [1006, 231] on button "Next slide" at bounding box center [1001, 243] width 32 height 32
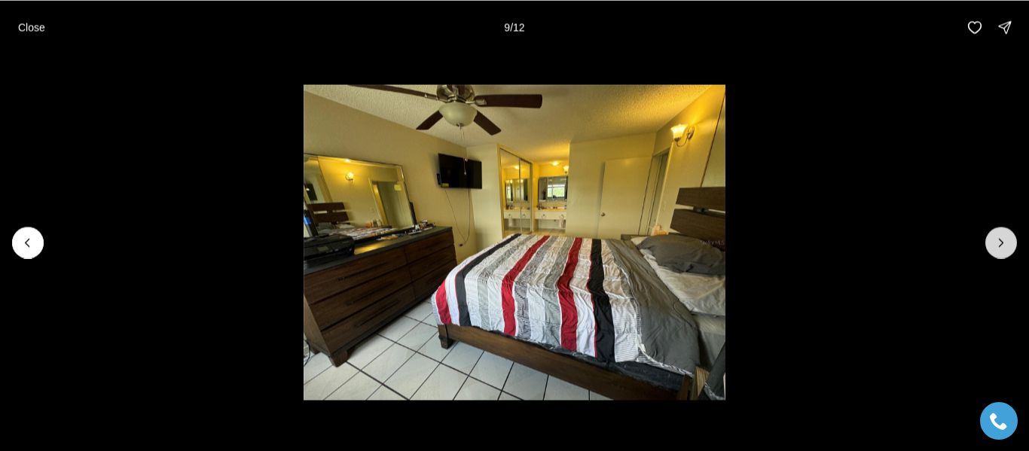
click at [1006, 231] on button "Next slide" at bounding box center [1001, 243] width 32 height 32
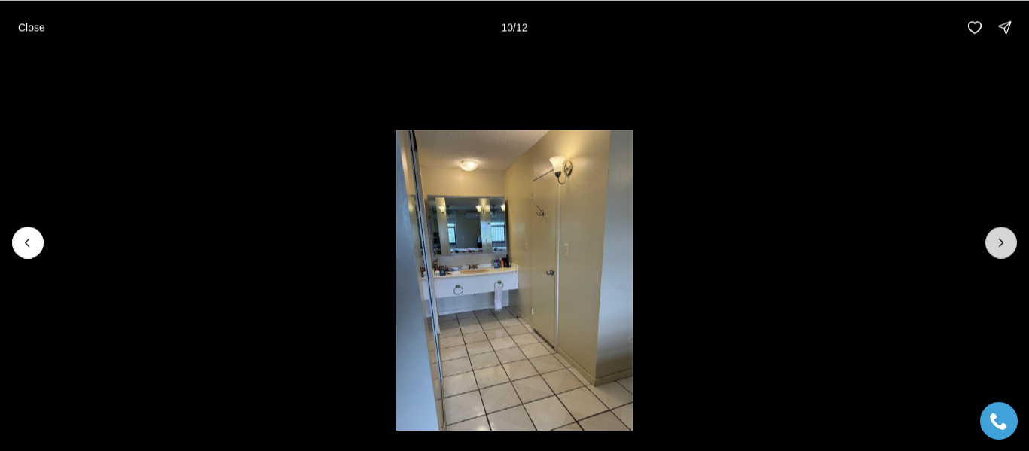
click at [1006, 231] on button "Next slide" at bounding box center [1001, 243] width 32 height 32
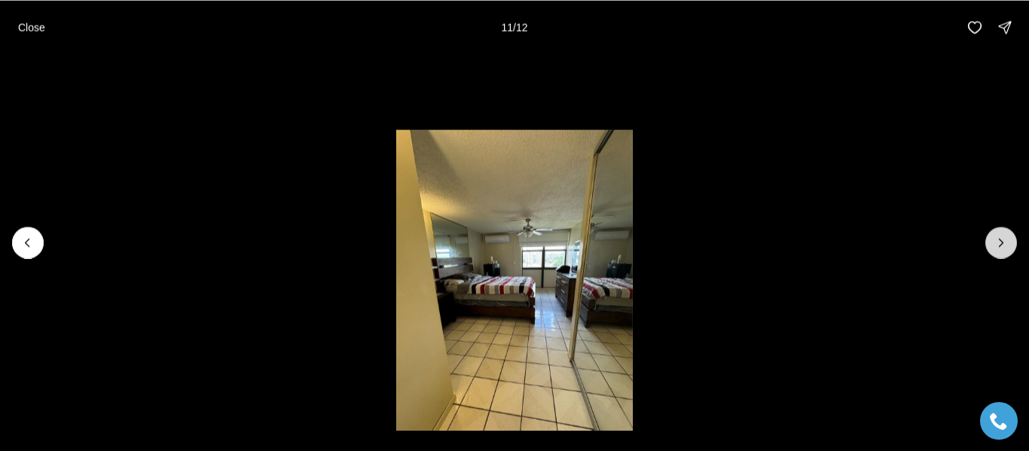
click at [1006, 231] on button "Next slide" at bounding box center [1001, 243] width 32 height 32
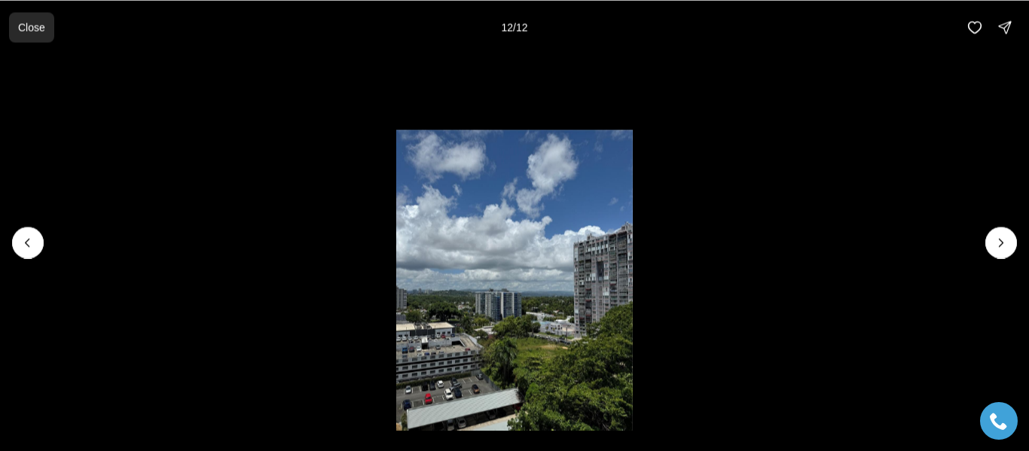
click at [41, 32] on p "Close" at bounding box center [31, 27] width 27 height 12
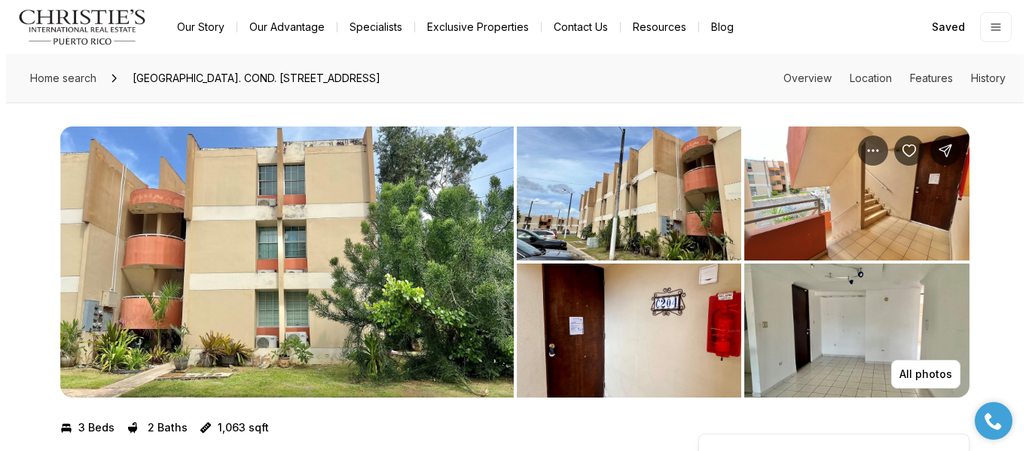
scroll to position [75, 0]
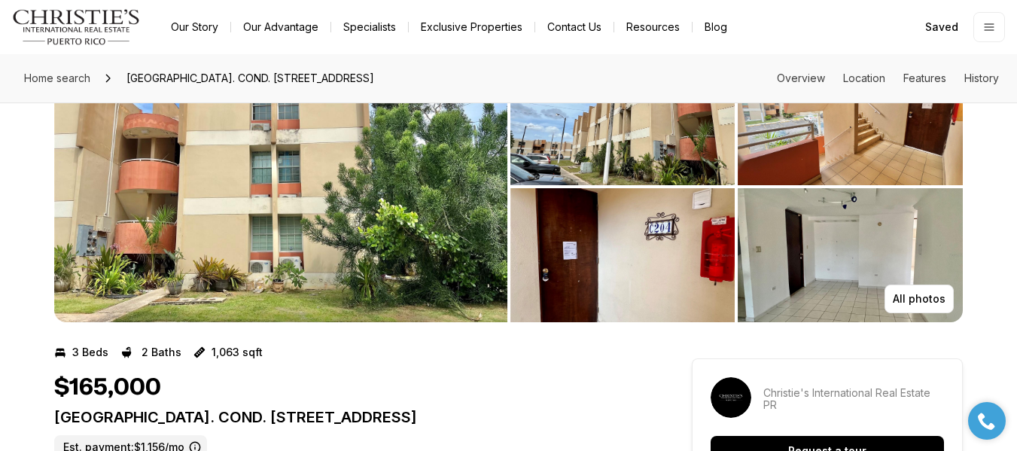
click at [352, 300] on img "View image gallery" at bounding box center [280, 186] width 453 height 271
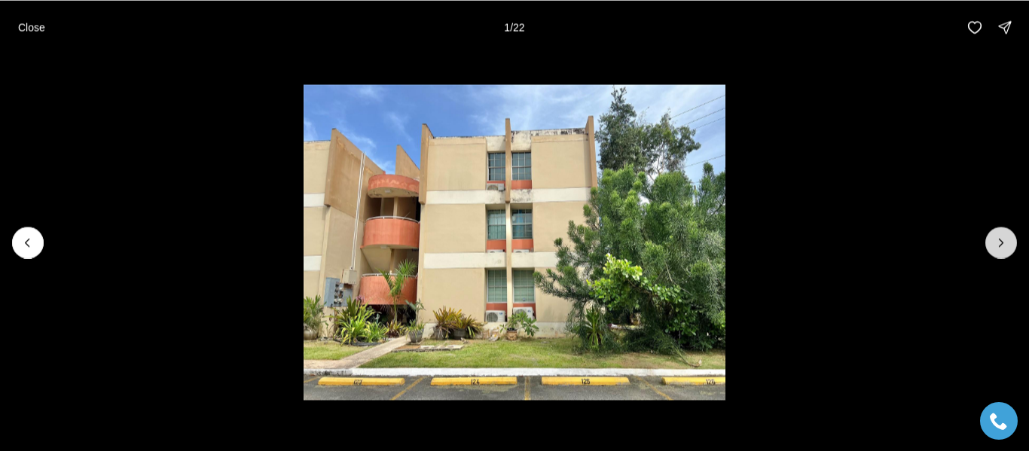
click at [1005, 238] on icon "Next slide" at bounding box center [1000, 242] width 15 height 15
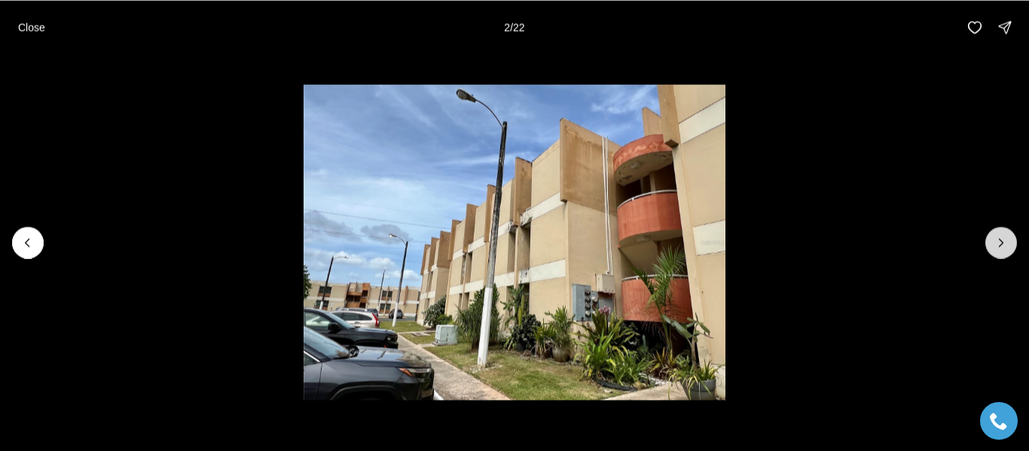
click at [1005, 238] on icon "Next slide" at bounding box center [1000, 242] width 15 height 15
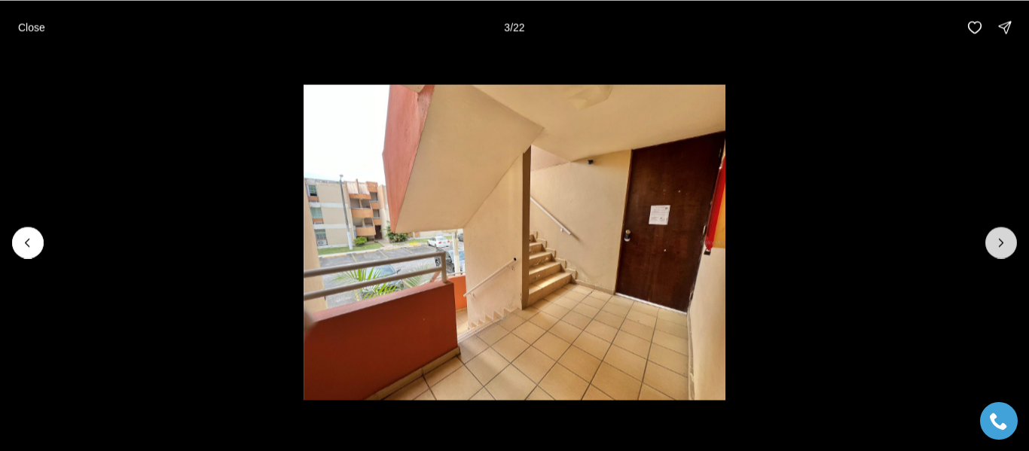
click at [1005, 238] on icon "Next slide" at bounding box center [1000, 242] width 15 height 15
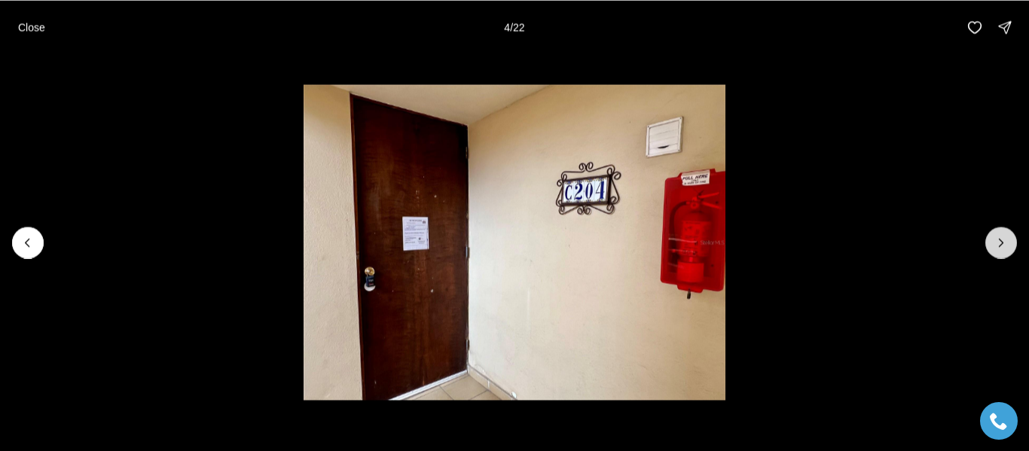
click at [1005, 238] on icon "Next slide" at bounding box center [1000, 242] width 15 height 15
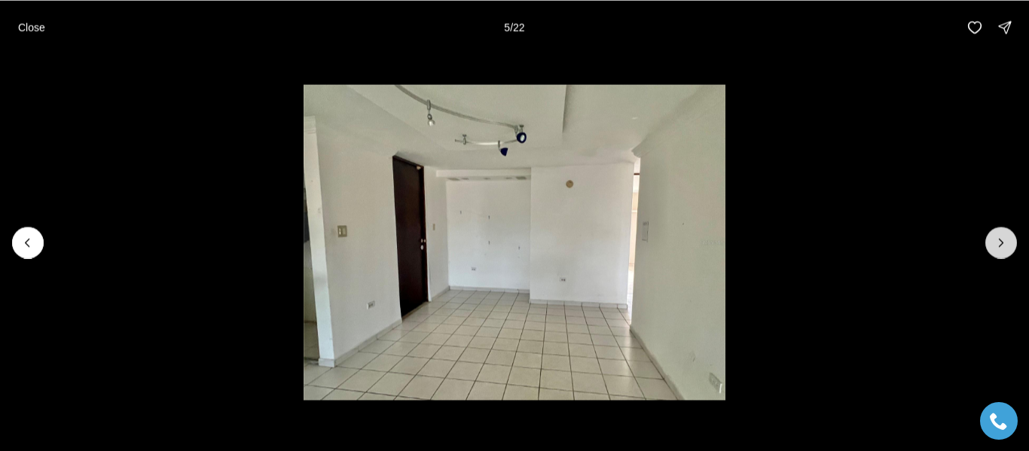
click at [1005, 238] on icon "Next slide" at bounding box center [1000, 242] width 15 height 15
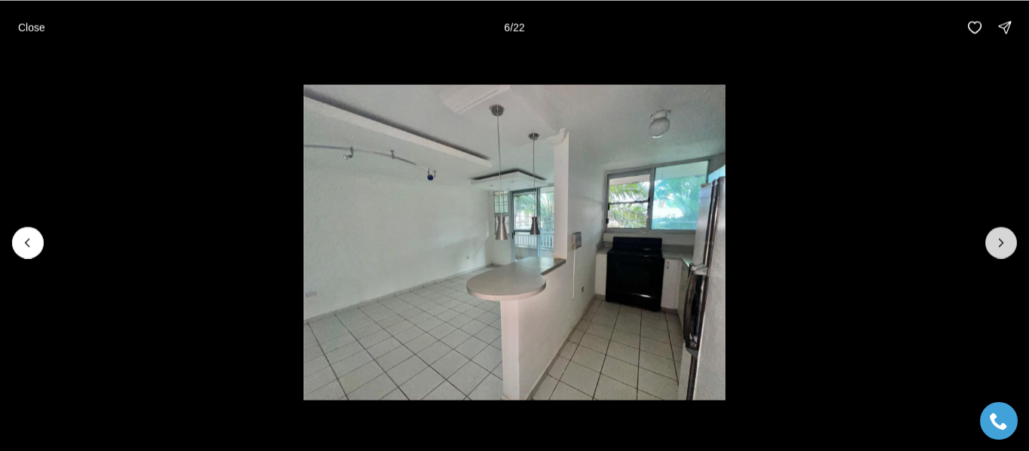
click at [1005, 238] on icon "Next slide" at bounding box center [1000, 242] width 15 height 15
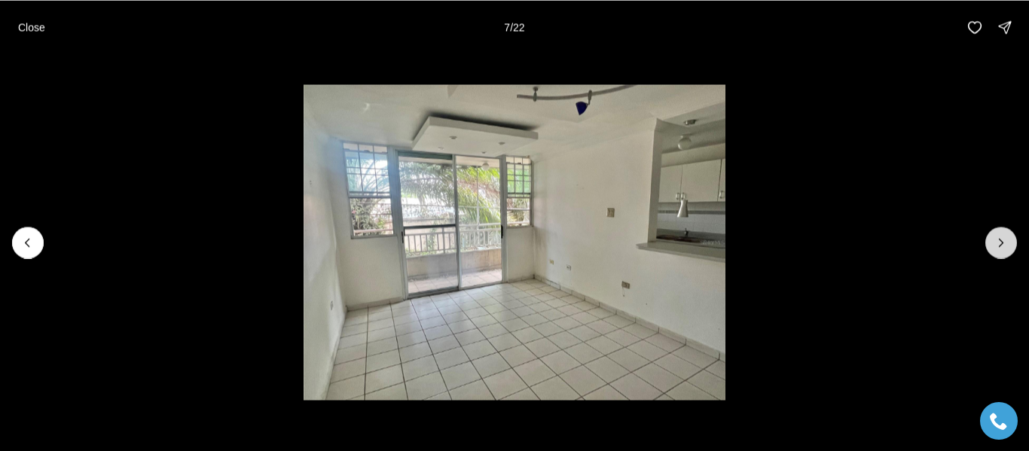
click at [1005, 238] on icon "Next slide" at bounding box center [1000, 242] width 15 height 15
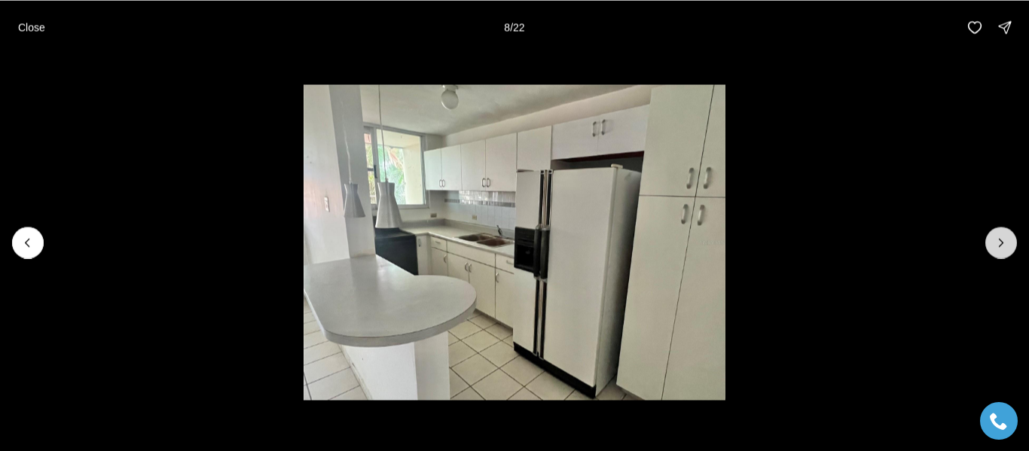
click at [1005, 238] on icon "Next slide" at bounding box center [1000, 242] width 15 height 15
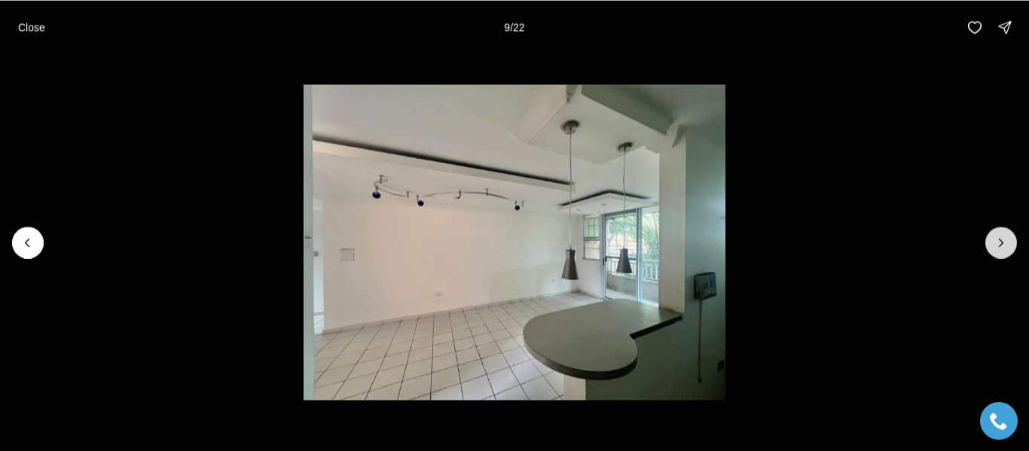
click at [1005, 238] on icon "Next slide" at bounding box center [1000, 242] width 15 height 15
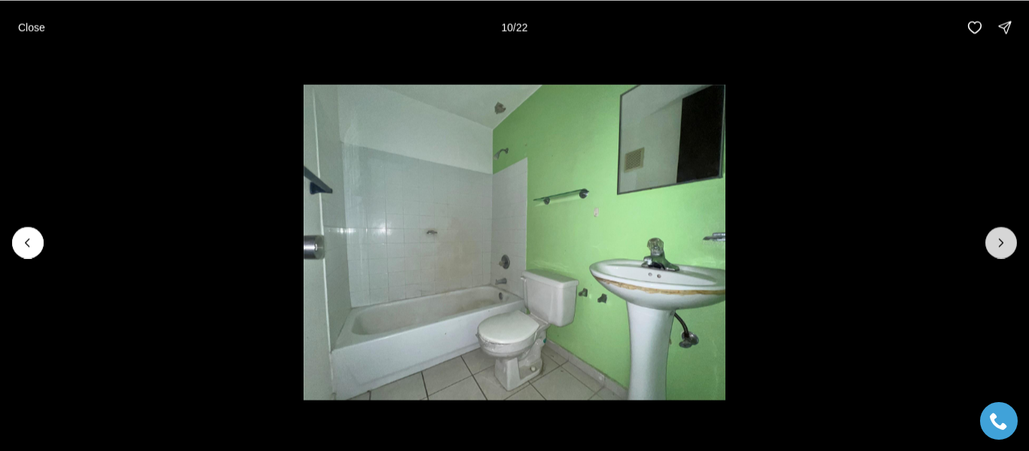
click at [1005, 238] on icon "Next slide" at bounding box center [1000, 242] width 15 height 15
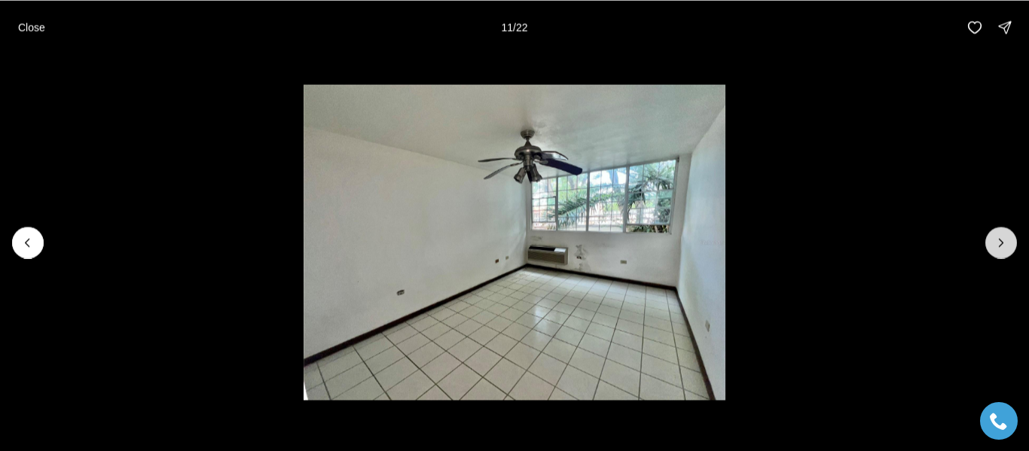
click at [1005, 238] on icon "Next slide" at bounding box center [1000, 242] width 15 height 15
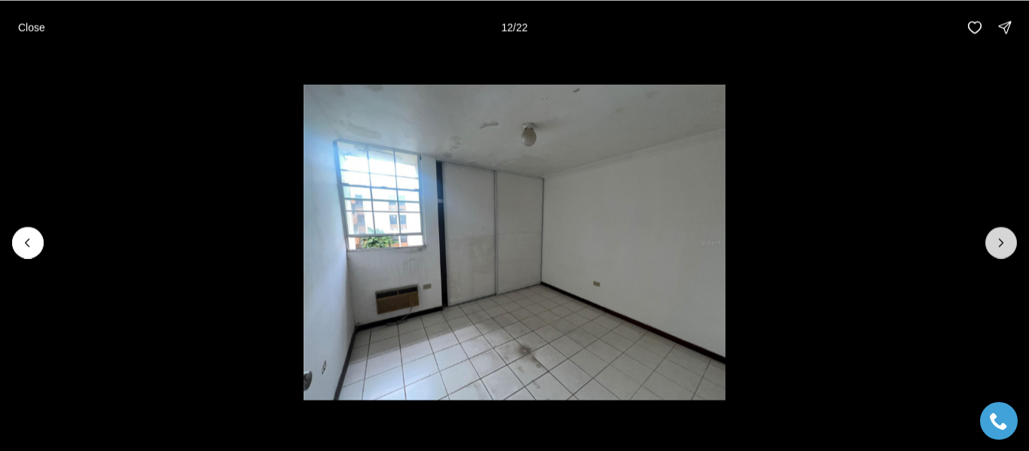
click at [1005, 238] on icon "Next slide" at bounding box center [1000, 242] width 15 height 15
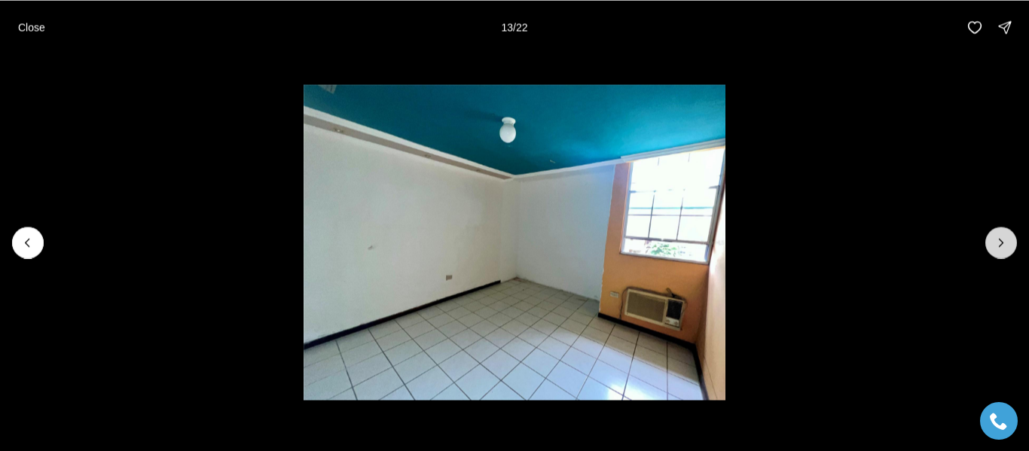
click at [1005, 238] on icon "Next slide" at bounding box center [1000, 242] width 15 height 15
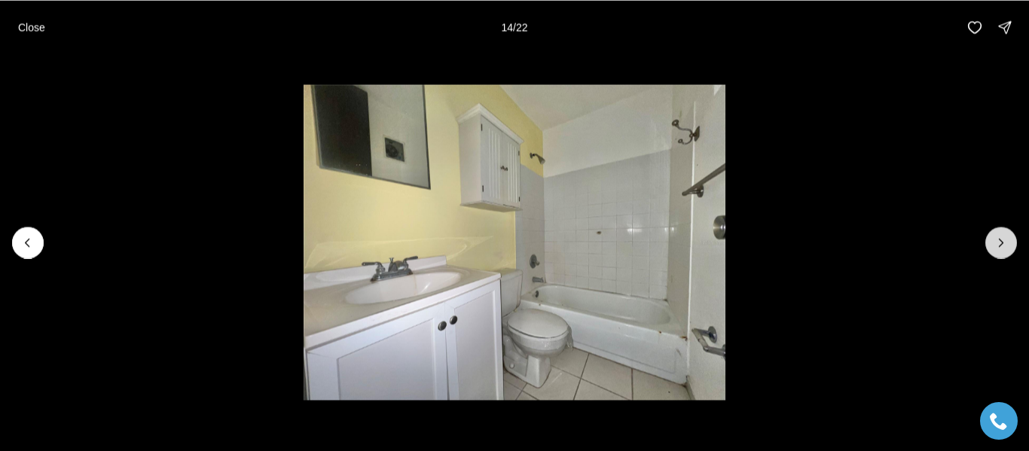
click at [1005, 238] on icon "Next slide" at bounding box center [1000, 242] width 15 height 15
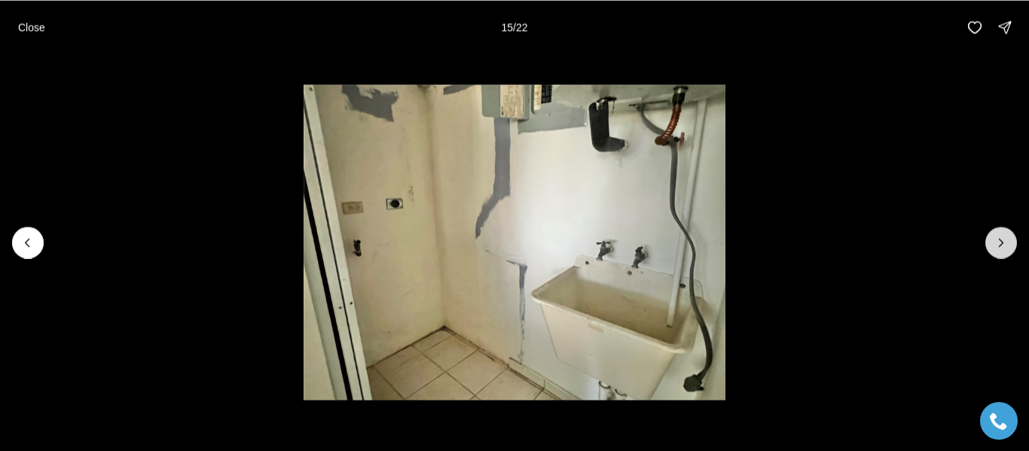
click at [1005, 238] on icon "Next slide" at bounding box center [1000, 242] width 15 height 15
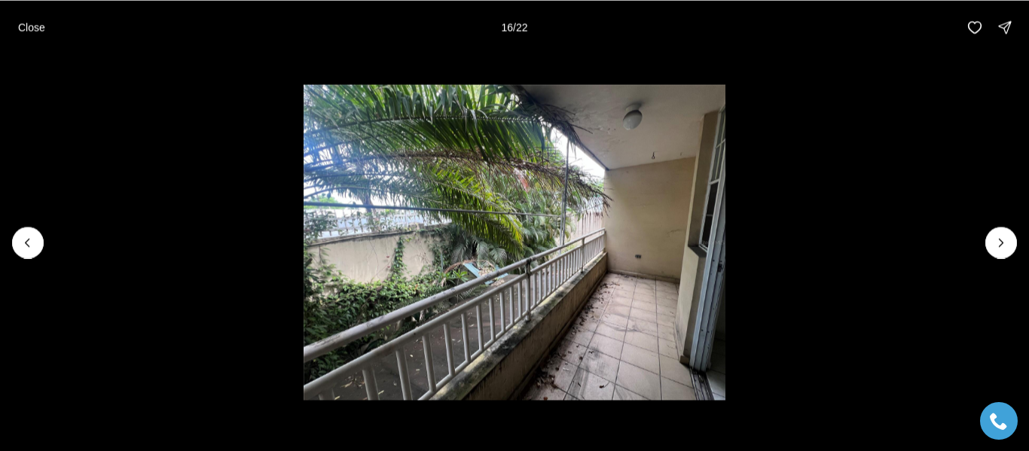
click at [477, 246] on img "16 of 22" at bounding box center [514, 242] width 421 height 316
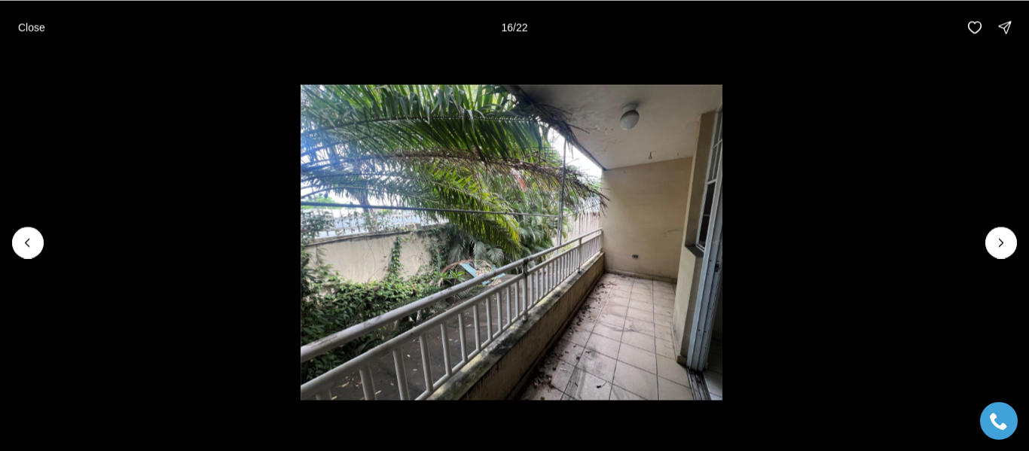
drag, startPoint x: 477, startPoint y: 246, endPoint x: 474, endPoint y: 270, distance: 24.4
click at [474, 271] on img "16 of 22" at bounding box center [511, 242] width 421 height 316
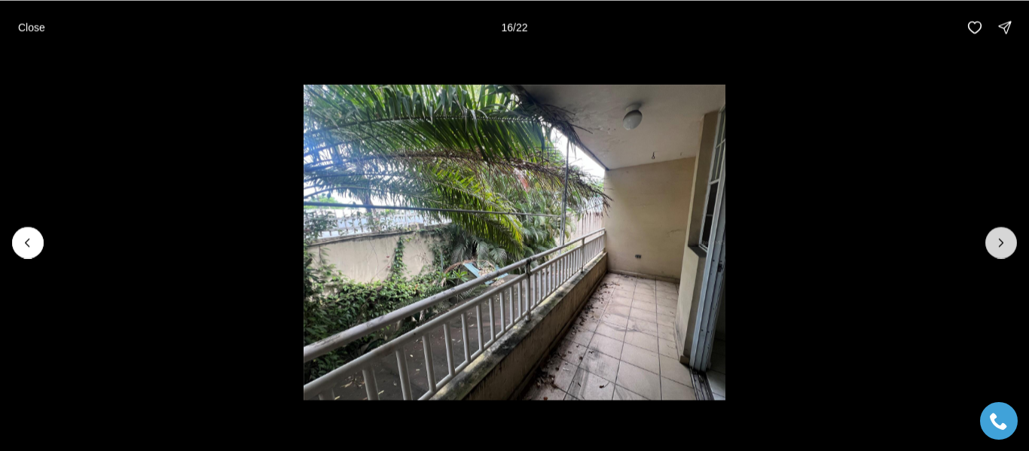
click at [1013, 244] on button "Next slide" at bounding box center [1001, 243] width 32 height 32
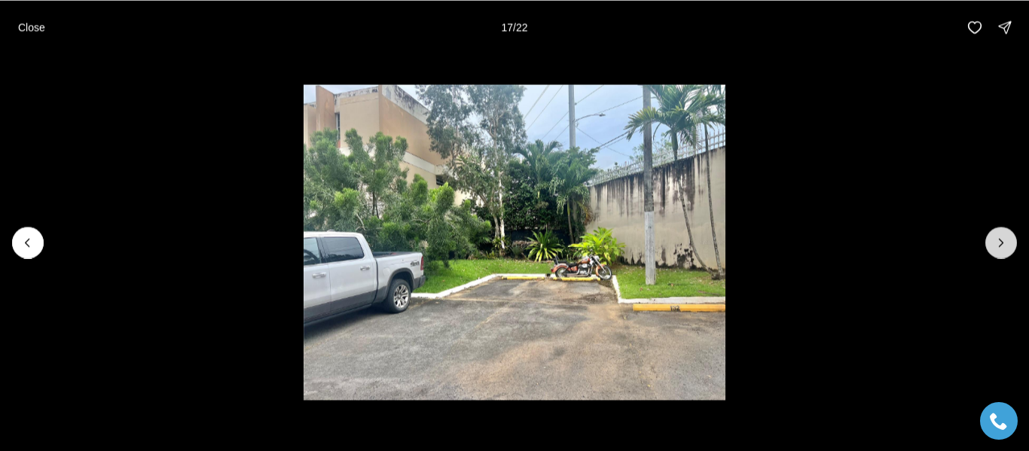
click at [1013, 244] on button "Next slide" at bounding box center [1001, 243] width 32 height 32
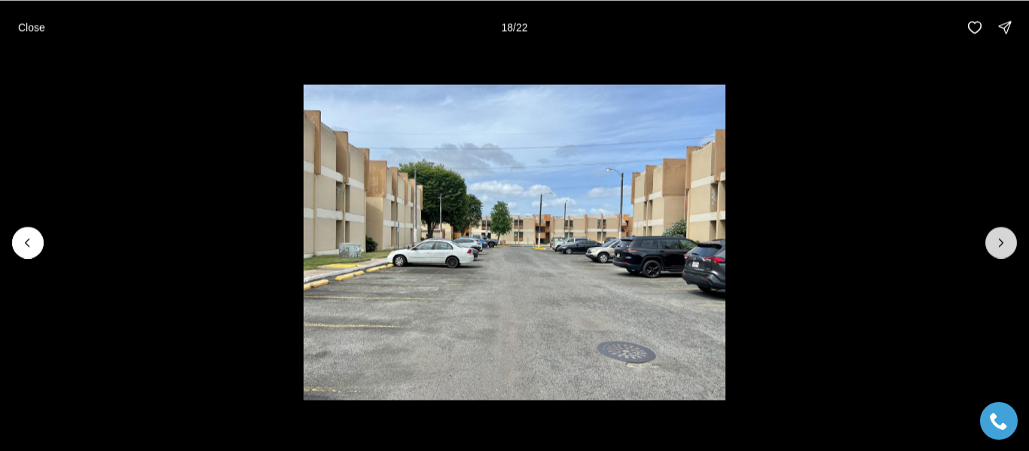
click at [1013, 244] on button "Next slide" at bounding box center [1001, 243] width 32 height 32
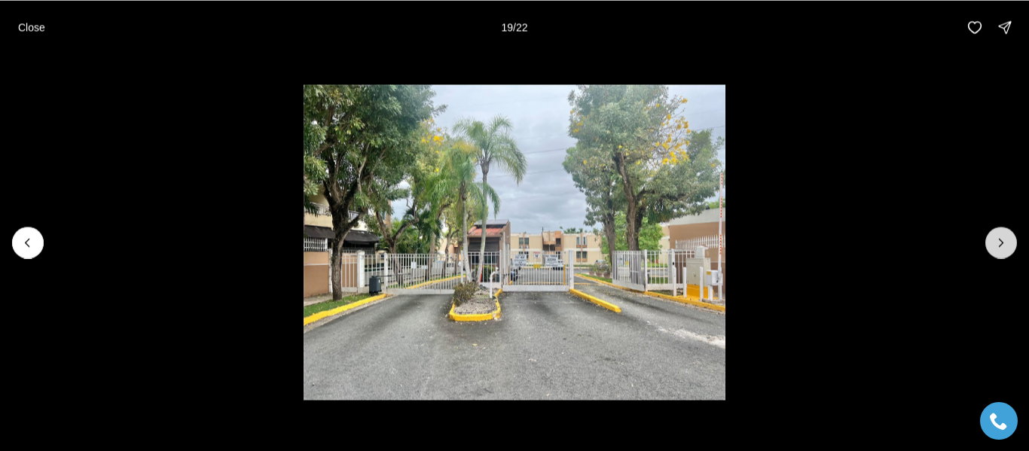
click at [1013, 244] on button "Next slide" at bounding box center [1001, 243] width 32 height 32
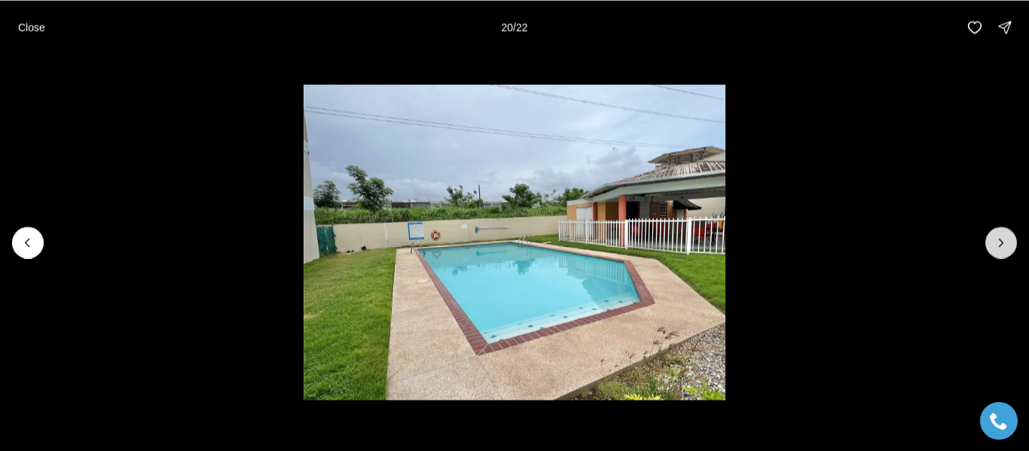
click at [1013, 244] on button "Next slide" at bounding box center [1001, 243] width 32 height 32
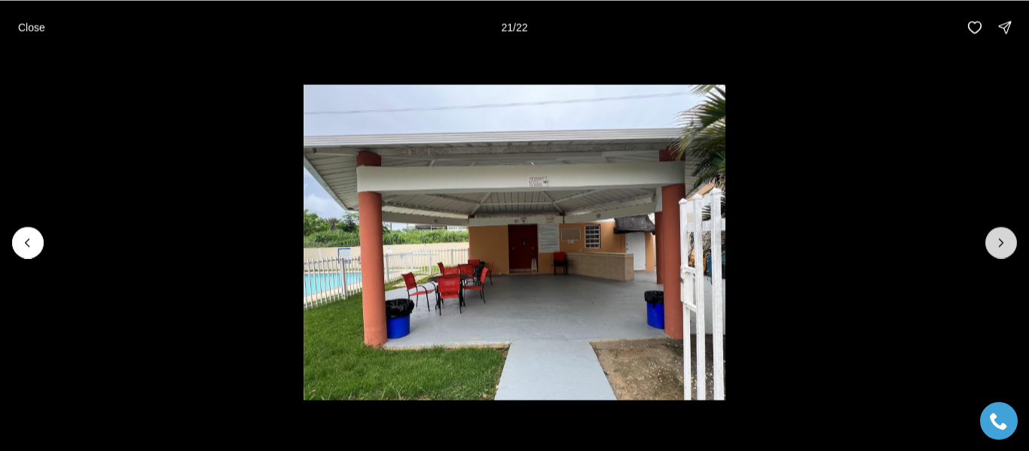
click at [1013, 244] on button "Next slide" at bounding box center [1001, 243] width 32 height 32
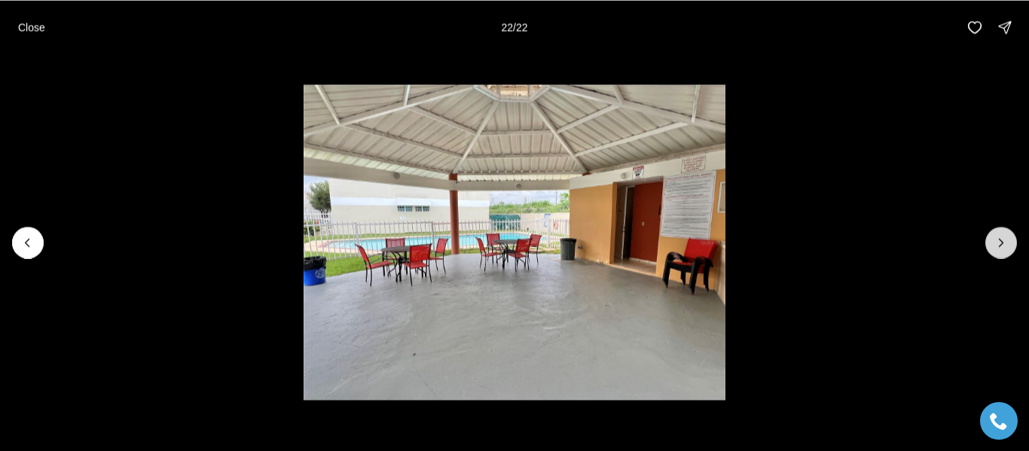
click at [1013, 244] on div at bounding box center [1001, 243] width 32 height 32
click at [1010, 238] on div at bounding box center [1001, 243] width 32 height 32
